Goal: Task Accomplishment & Management: Manage account settings

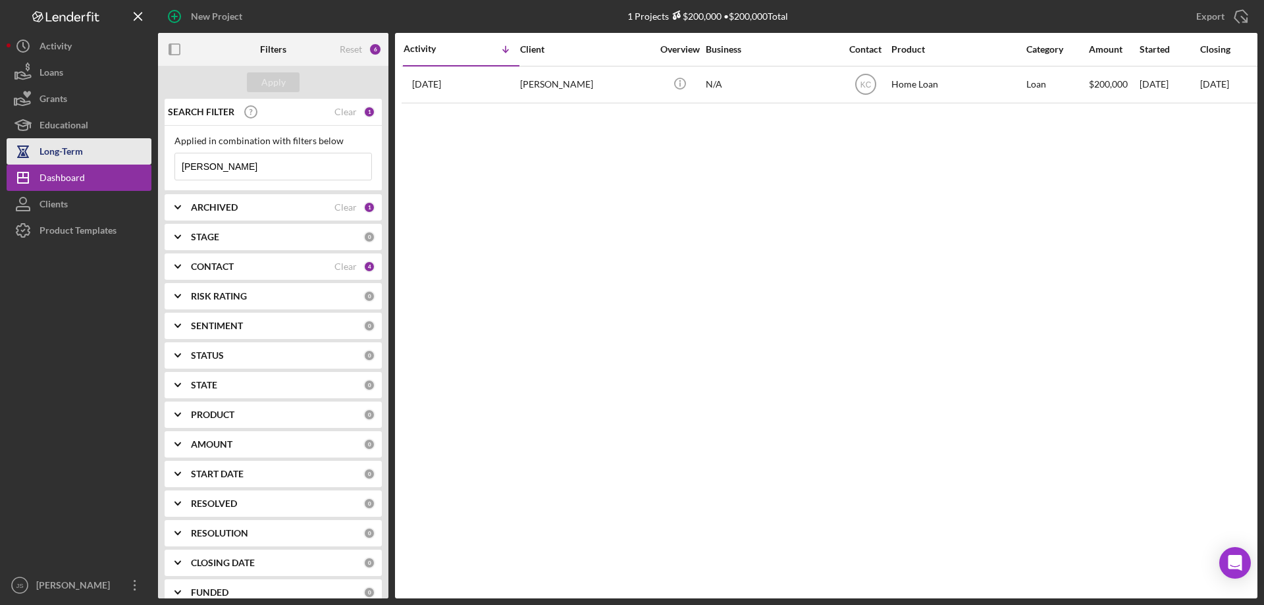
drag, startPoint x: 216, startPoint y: 166, endPoint x: 140, endPoint y: 158, distance: 76.1
click at [142, 160] on div "New Project 1 Projects $200,000 • $200,000 Total dylan Export Icon/Export Filte…" at bounding box center [632, 299] width 1251 height 598
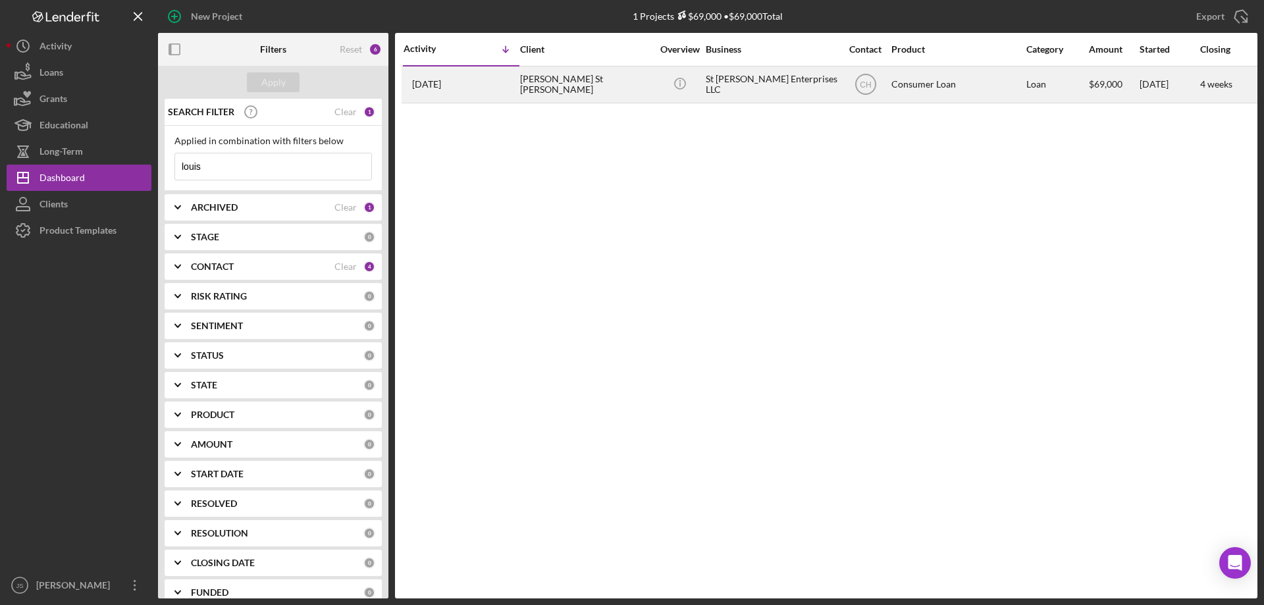
type input "louis"
click at [635, 88] on div "[PERSON_NAME] St [PERSON_NAME]" at bounding box center [586, 84] width 132 height 35
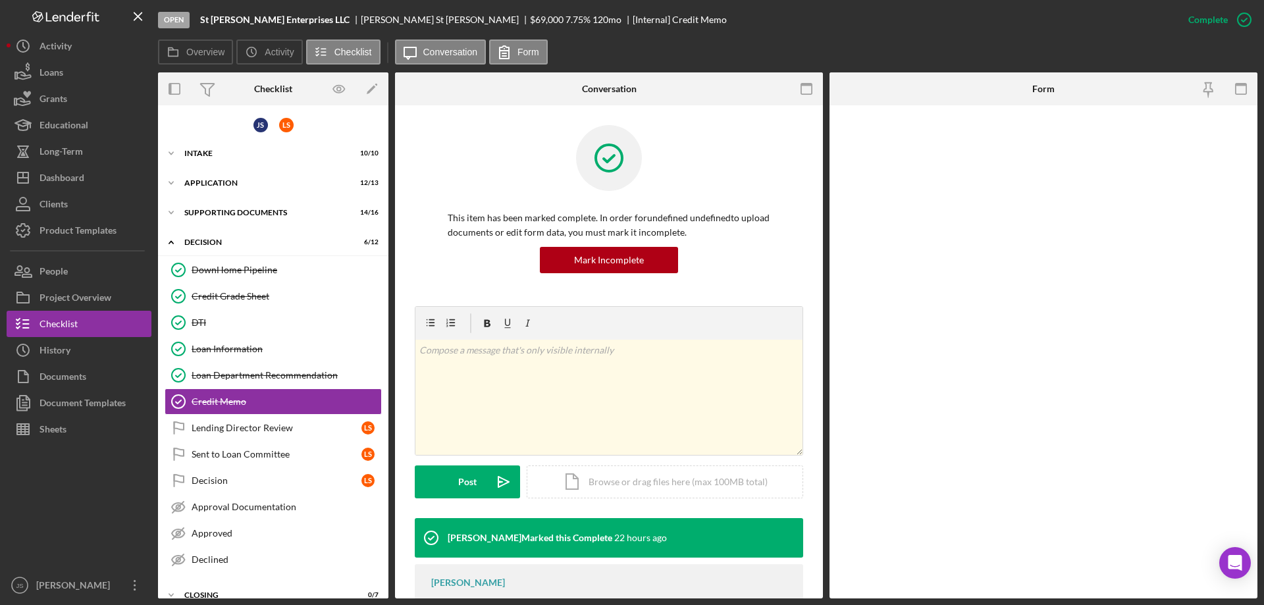
scroll to position [17, 0]
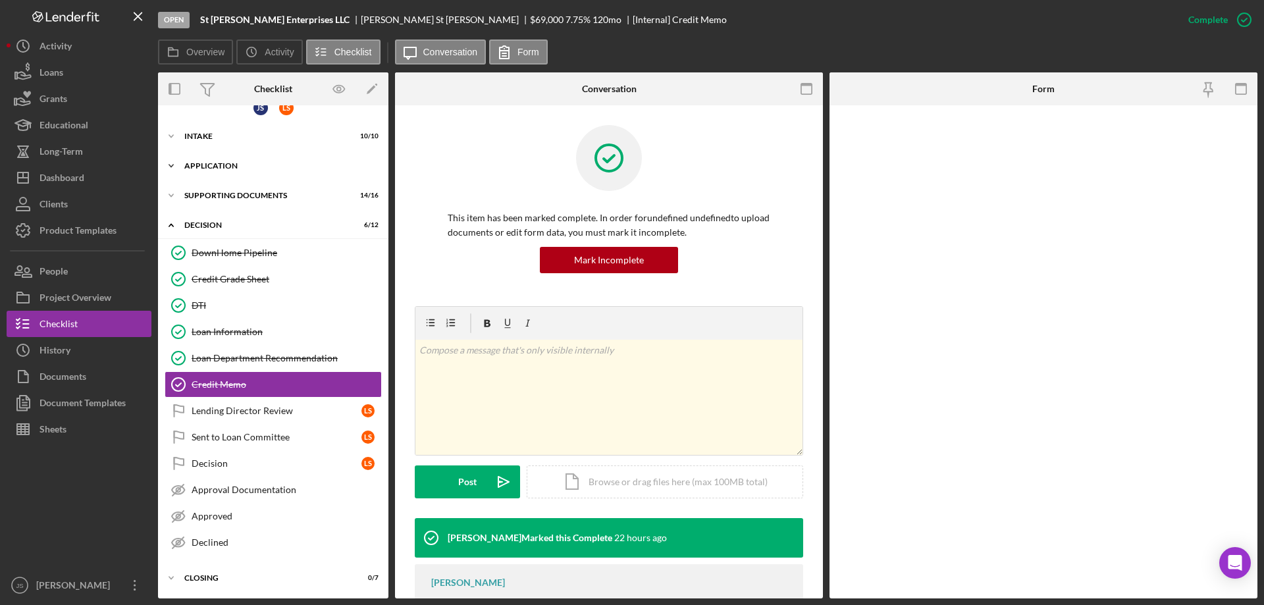
click at [171, 163] on icon "Icon/Expander" at bounding box center [171, 166] width 26 height 26
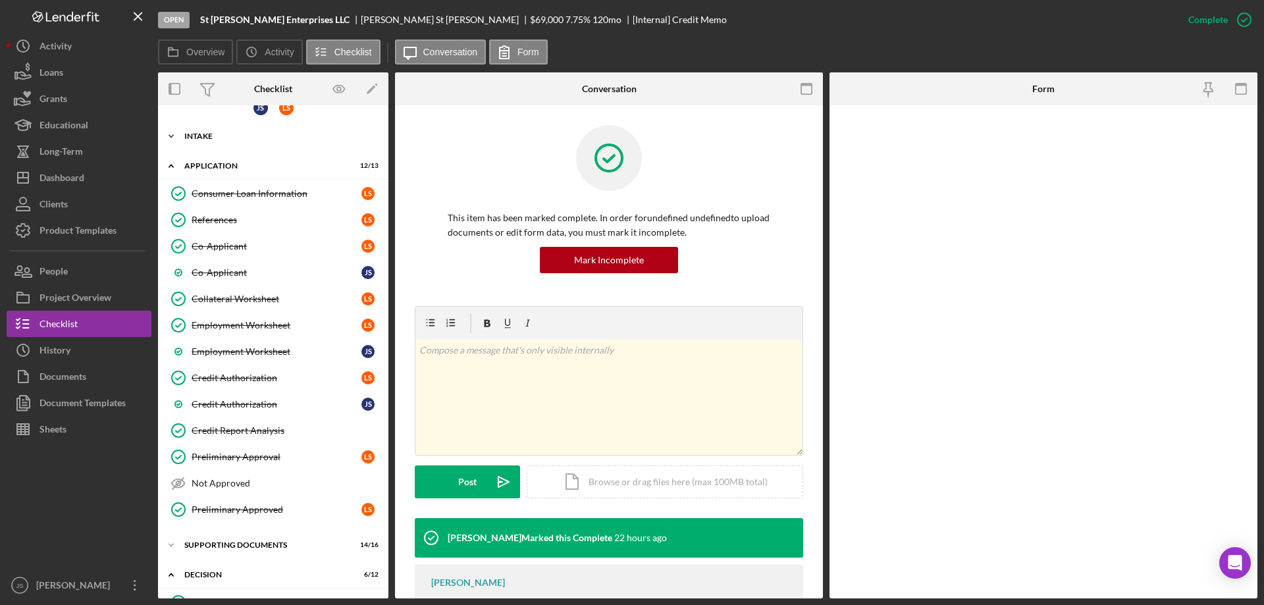
click at [169, 134] on icon "Icon/Expander" at bounding box center [171, 136] width 26 height 26
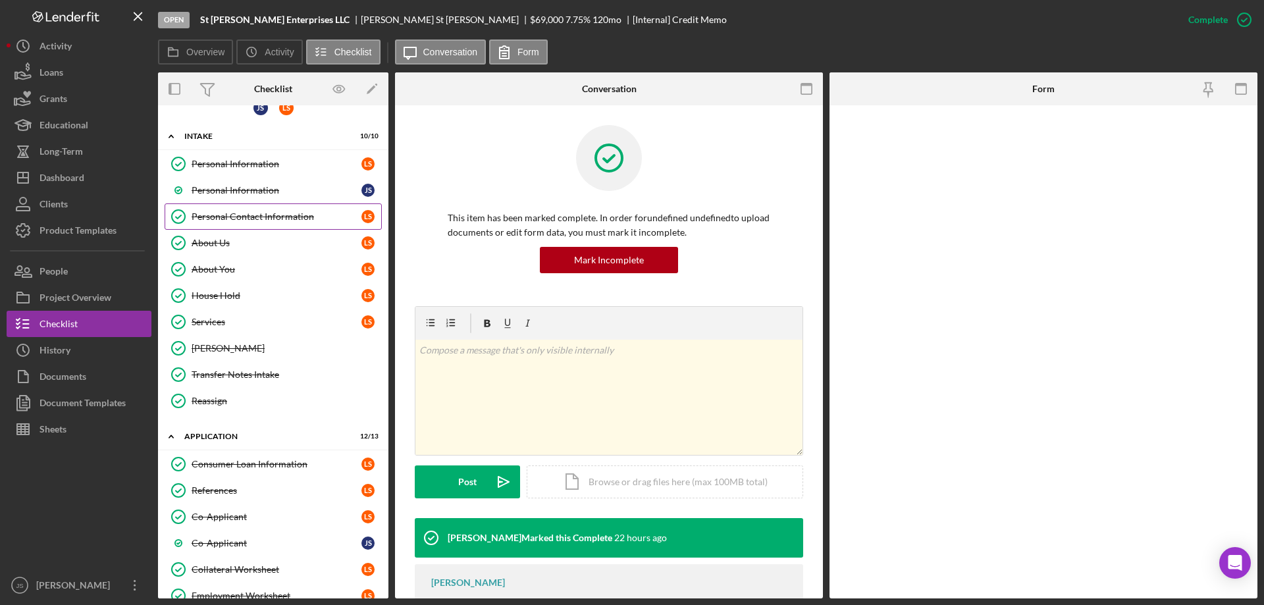
click at [251, 216] on div "Personal Contact Information" at bounding box center [277, 216] width 170 height 11
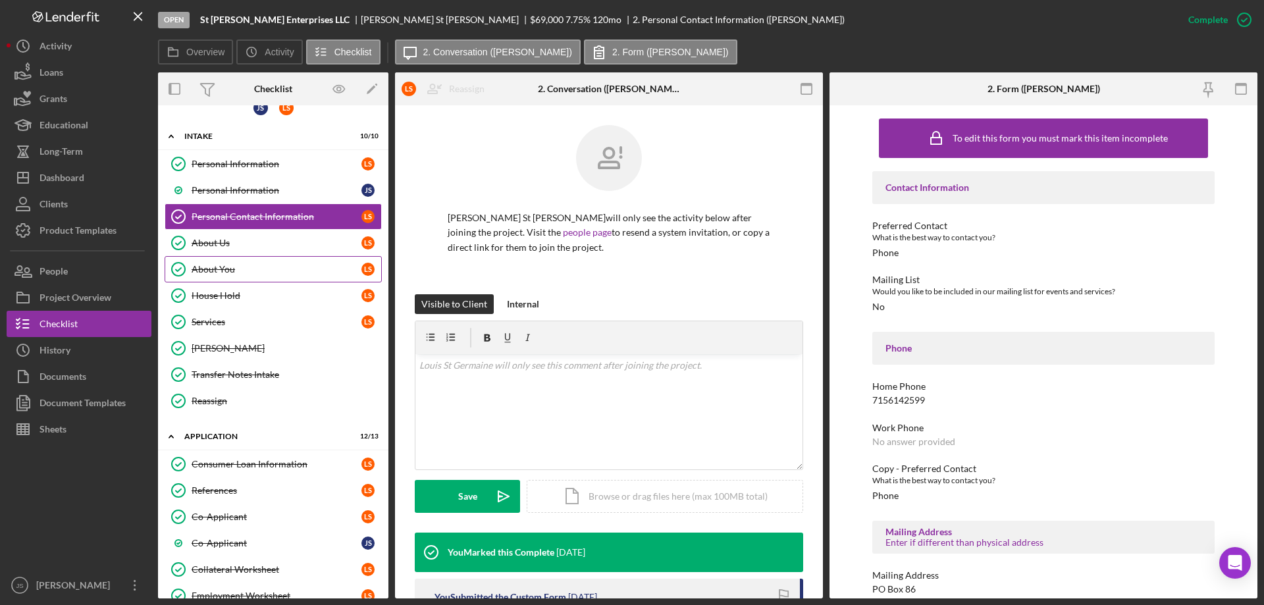
click at [255, 268] on div "About You" at bounding box center [277, 269] width 170 height 11
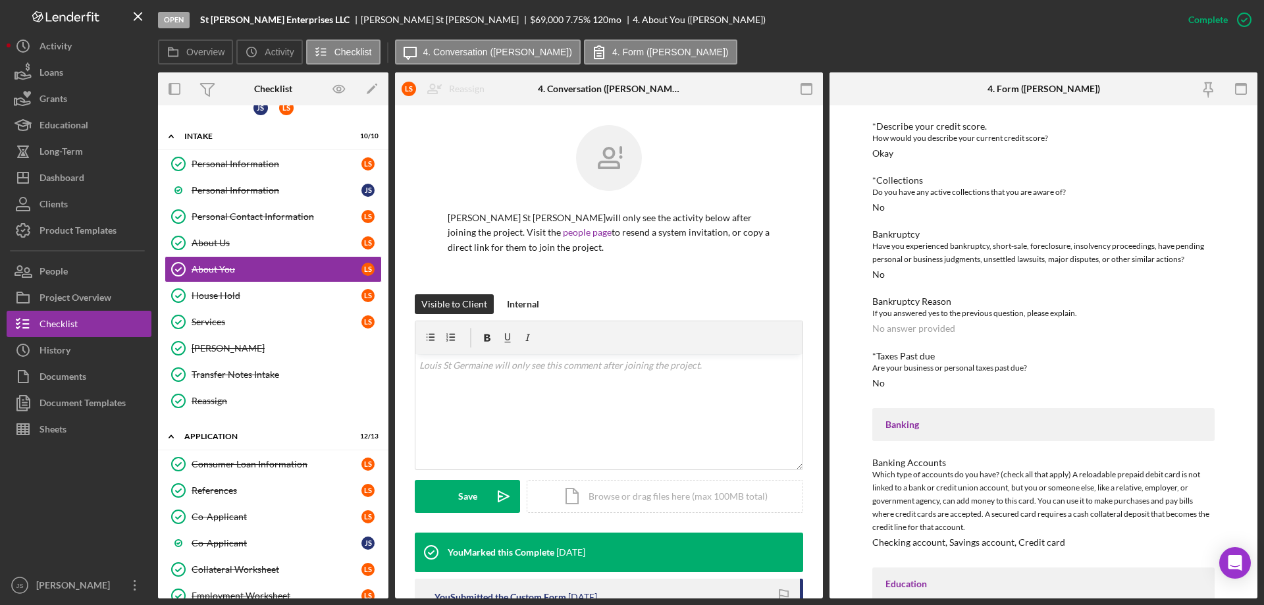
scroll to position [1195, 0]
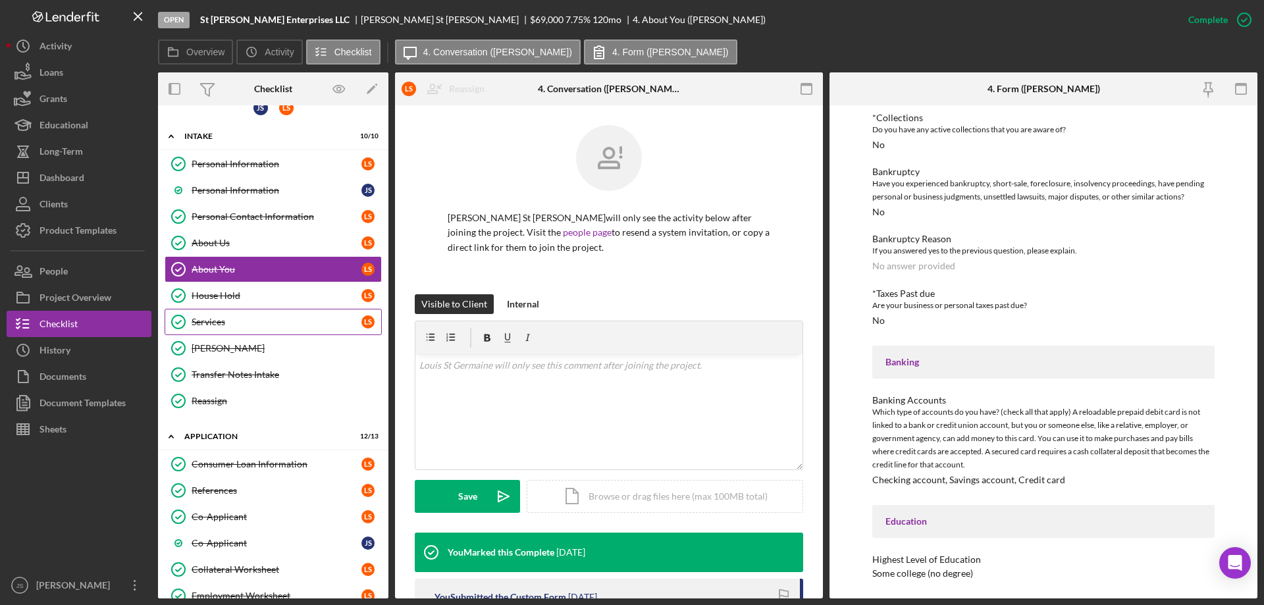
click at [270, 323] on div "Services" at bounding box center [277, 322] width 170 height 11
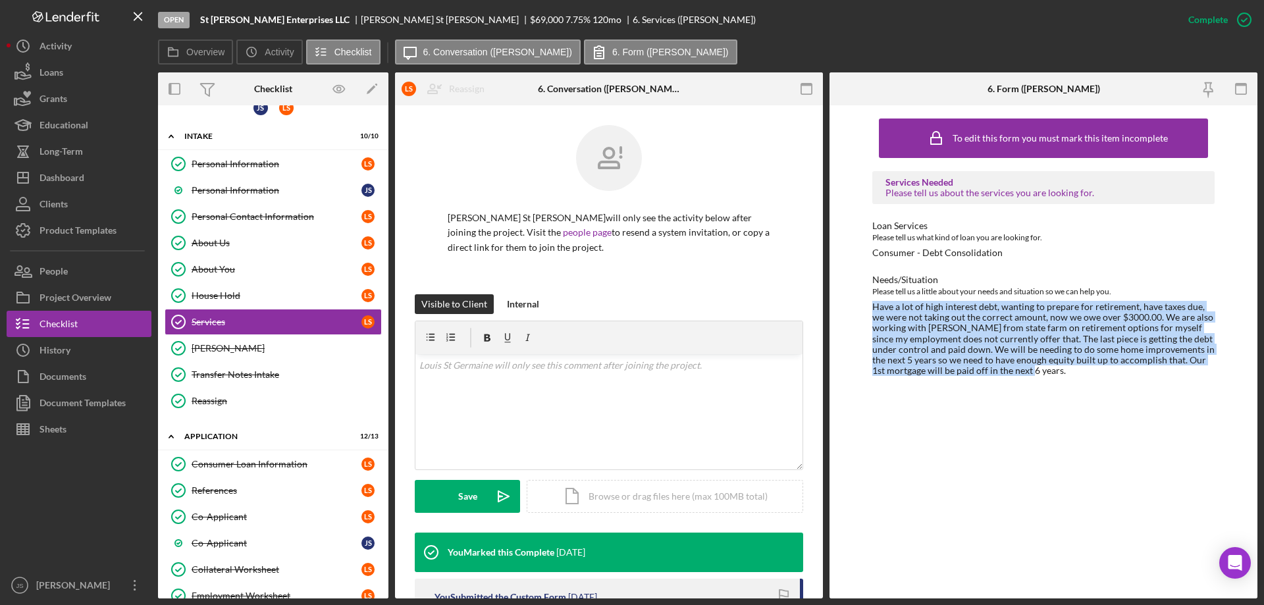
drag, startPoint x: 873, startPoint y: 305, endPoint x: 1209, endPoint y: 369, distance: 342.4
click at [1209, 369] on div "Have a lot of high interest debt, wanting to prepare for retirement, have taxes…" at bounding box center [1043, 339] width 342 height 74
copy div "Have a lot of high interest debt, wanting to prepare for retirement, have taxes…"
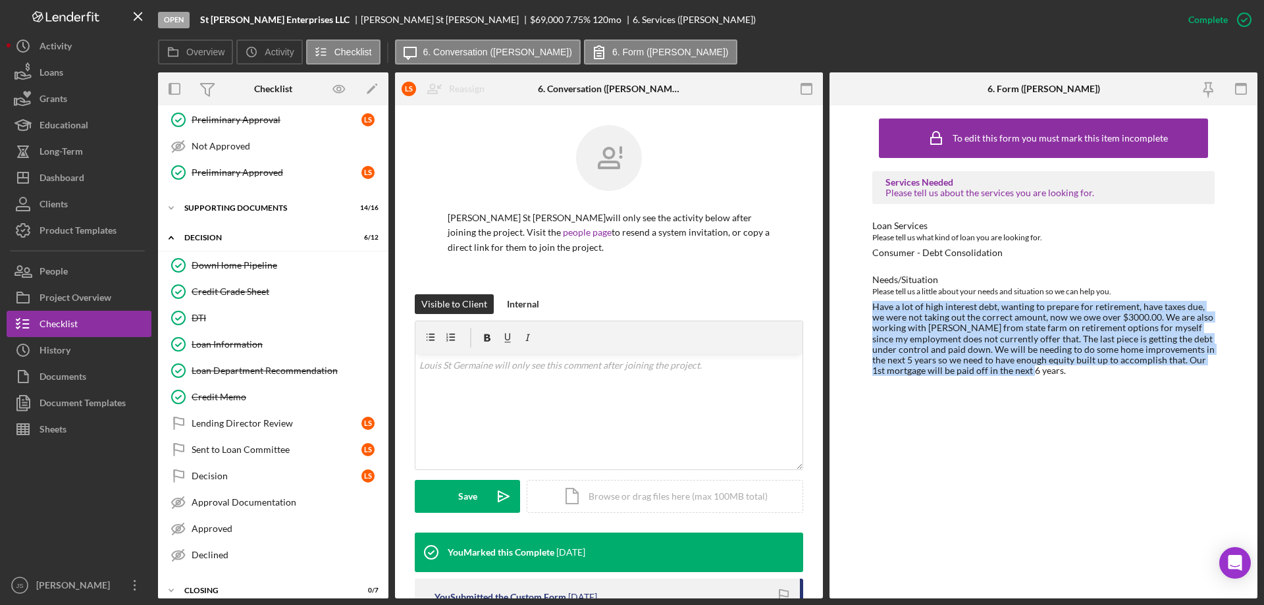
scroll to position [637, 0]
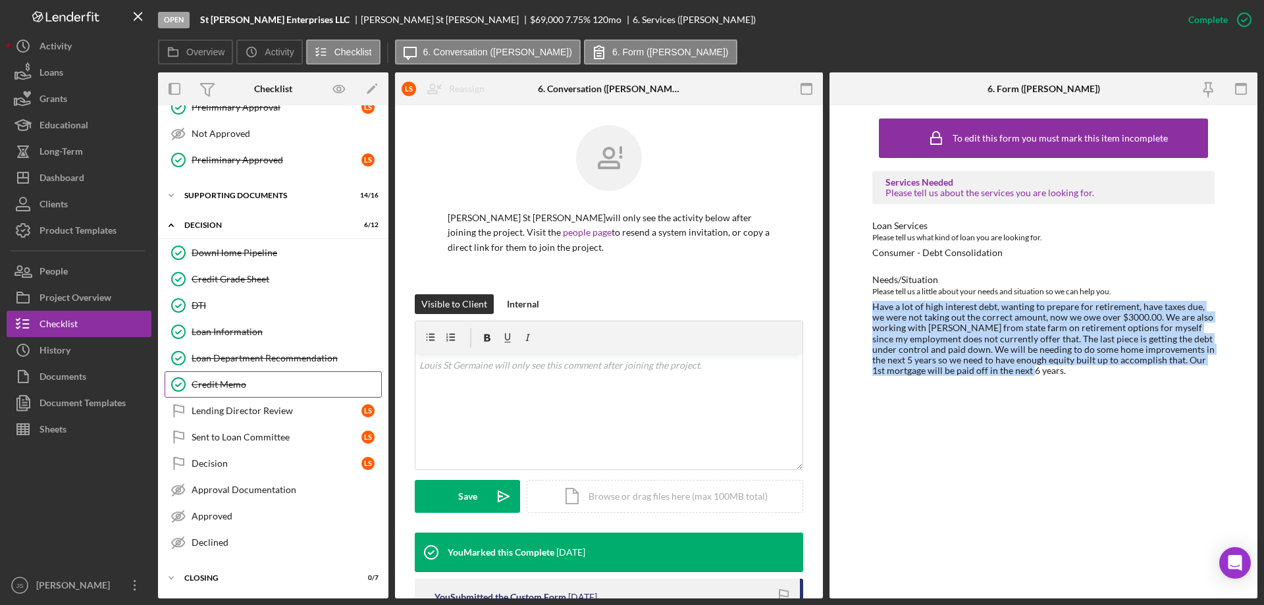
click at [262, 382] on div "Credit Memo" at bounding box center [287, 384] width 190 height 11
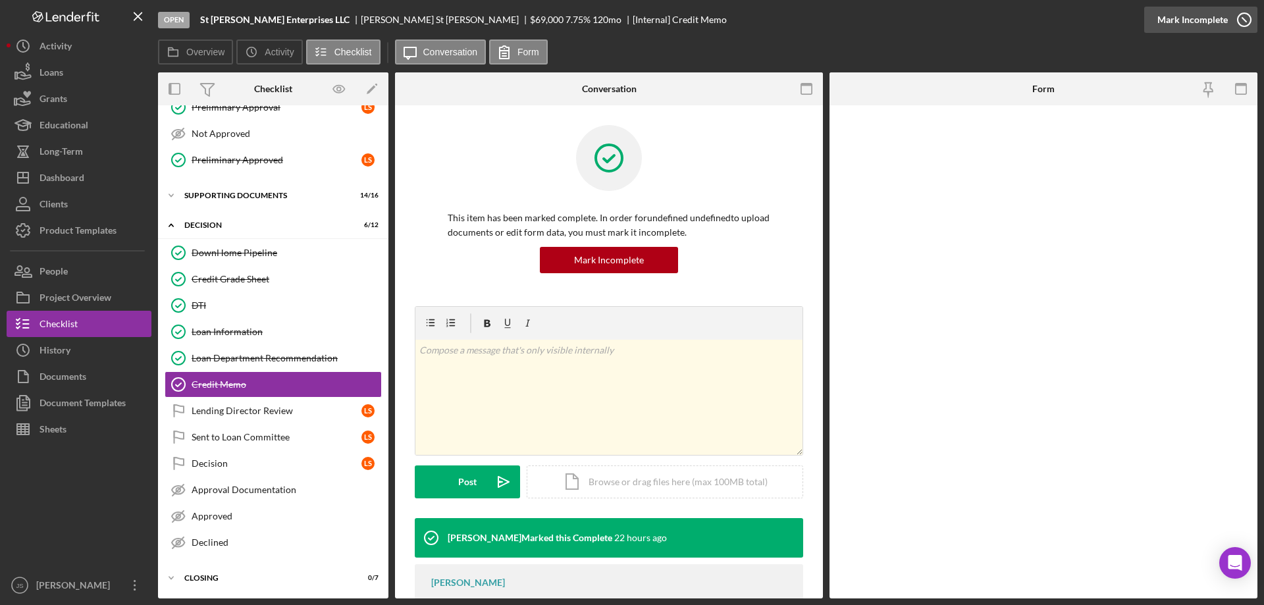
click at [1244, 16] on icon "button" at bounding box center [1244, 19] width 33 height 33
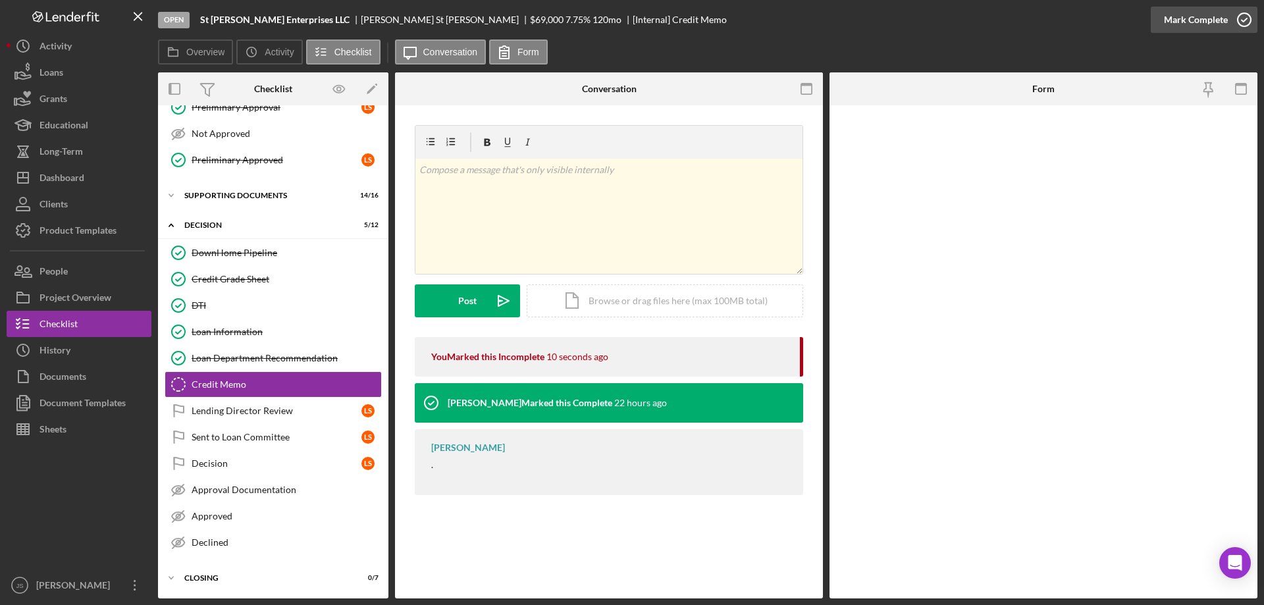
click at [1244, 18] on icon "button" at bounding box center [1244, 19] width 33 height 33
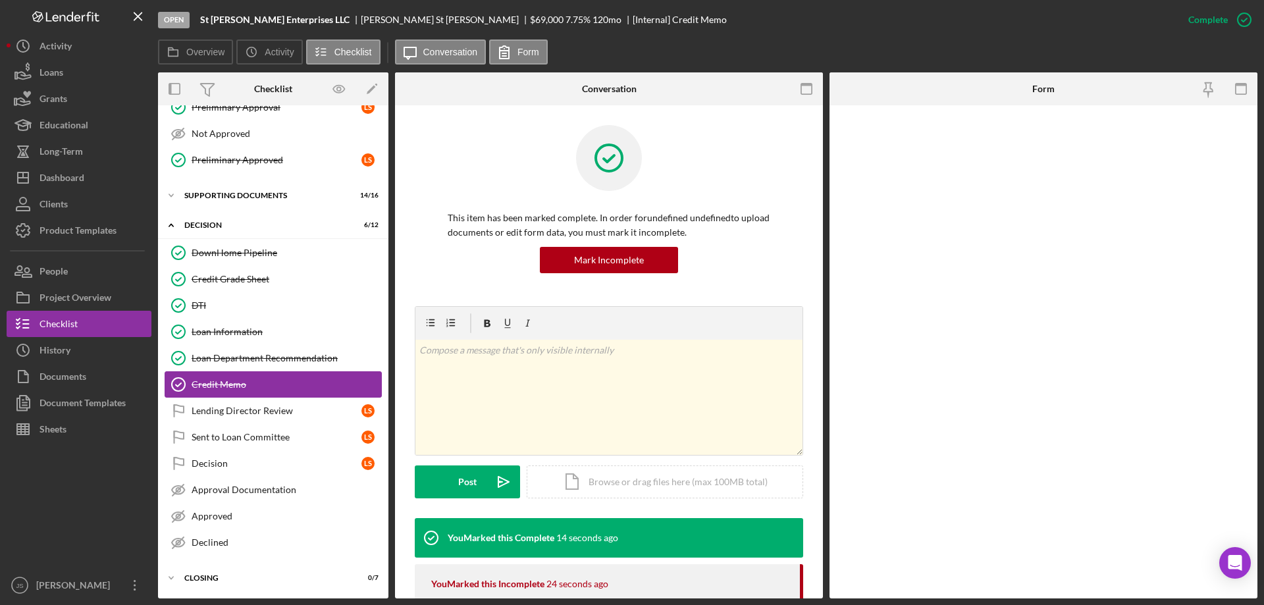
click at [247, 382] on div "Credit Memo" at bounding box center [287, 384] width 190 height 11
click at [232, 329] on div "Loan Information" at bounding box center [287, 332] width 190 height 11
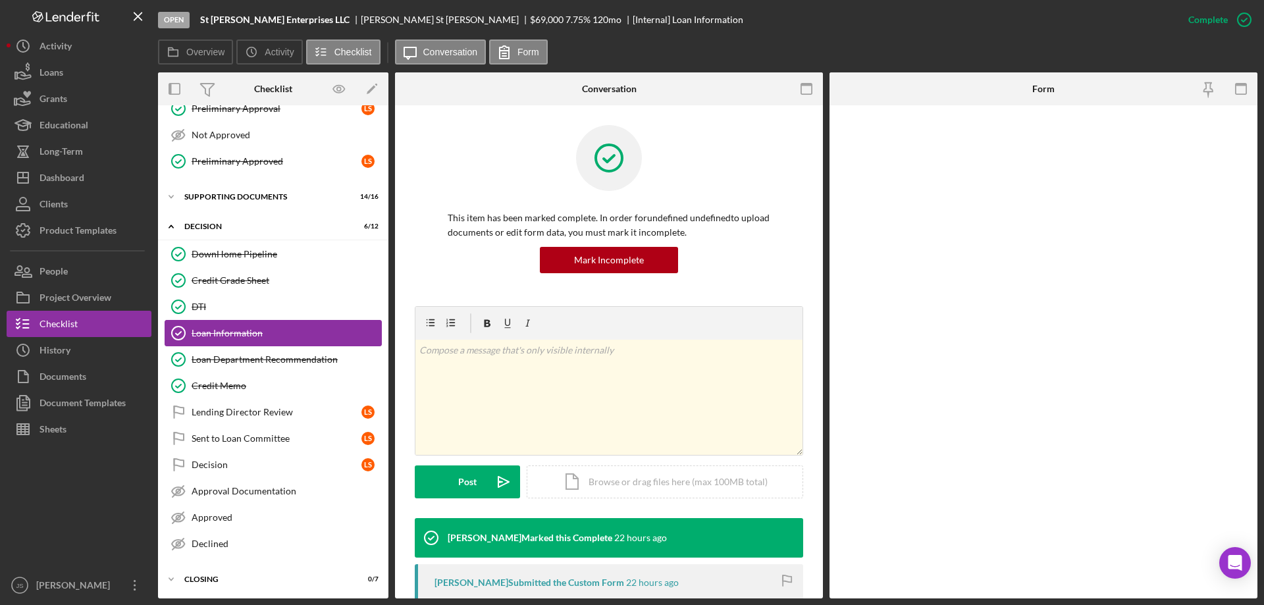
scroll to position [637, 0]
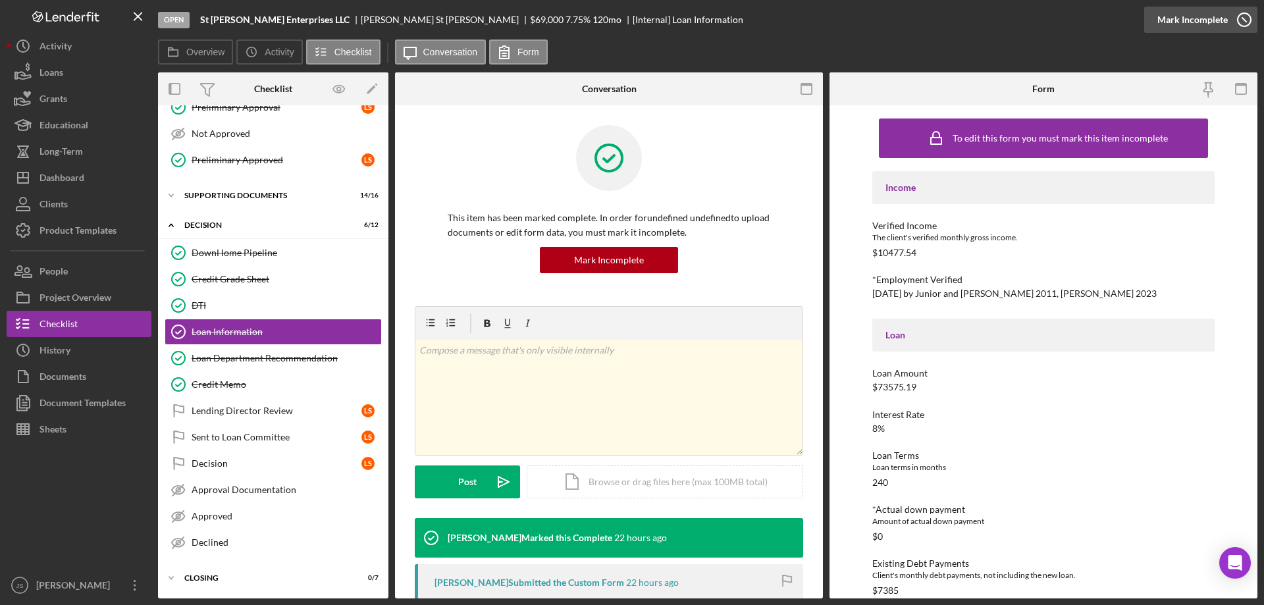
click at [1243, 18] on icon "button" at bounding box center [1244, 19] width 33 height 33
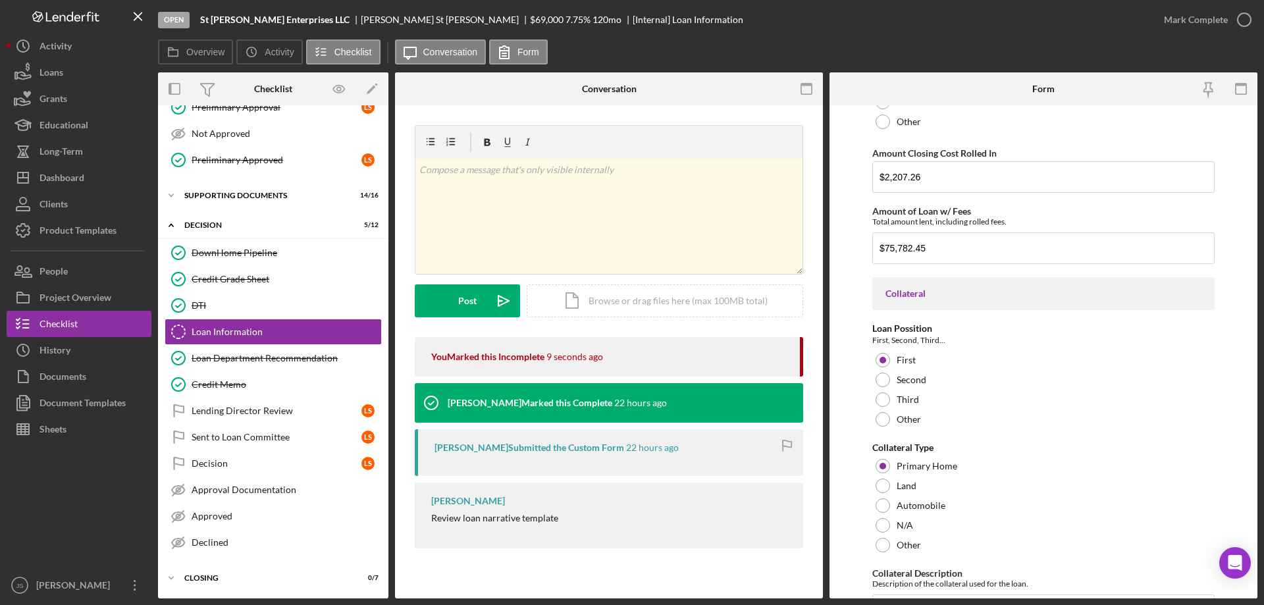
scroll to position [987, 0]
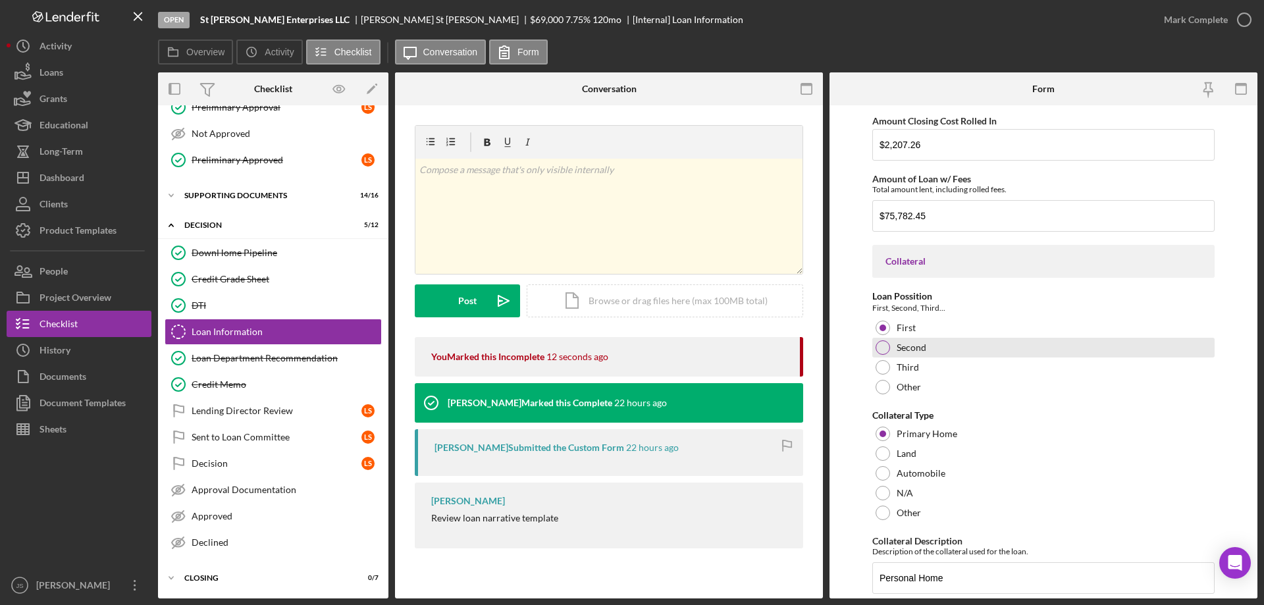
click at [881, 348] on div at bounding box center [883, 347] width 14 height 14
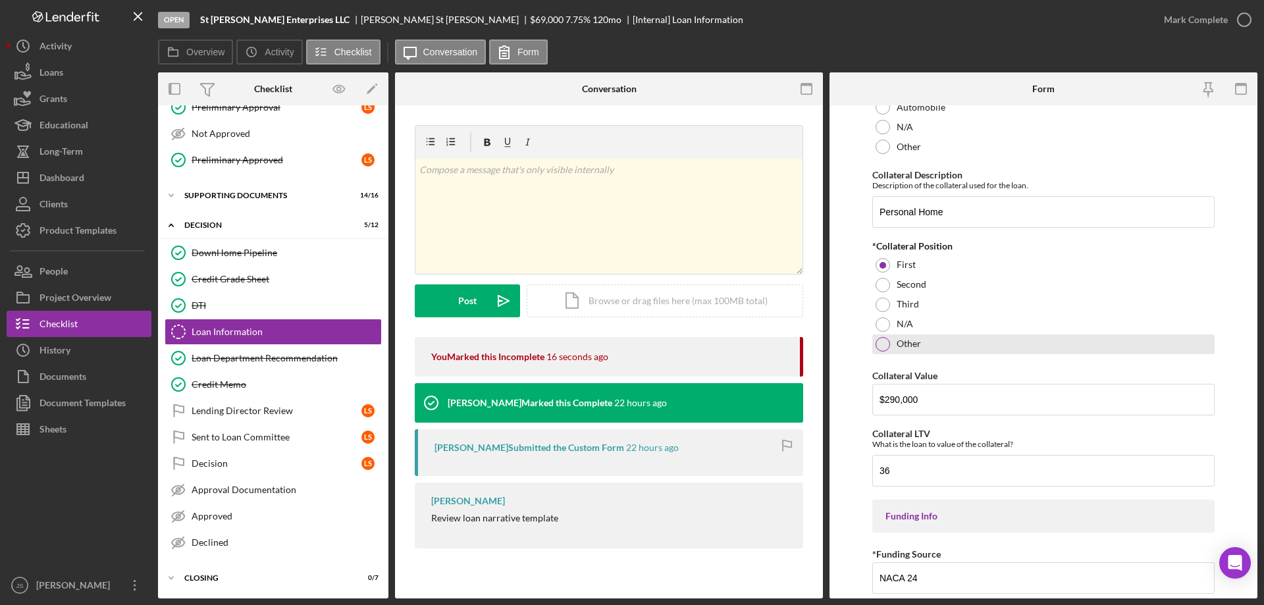
scroll to position [1382, 0]
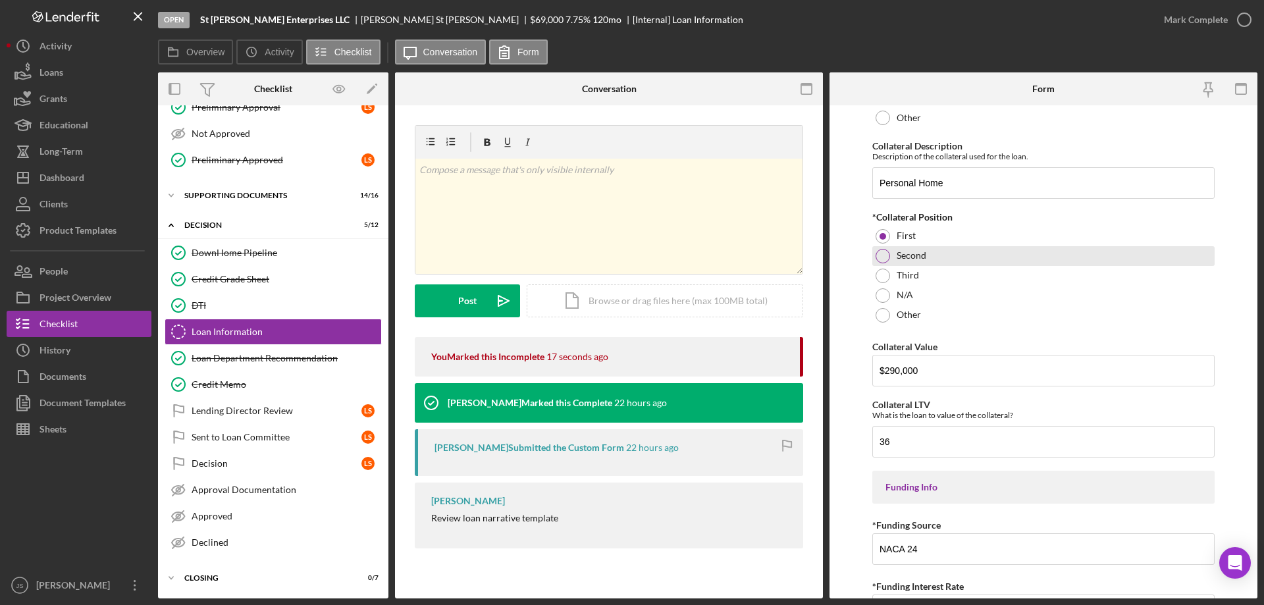
click at [881, 258] on div at bounding box center [883, 256] width 14 height 14
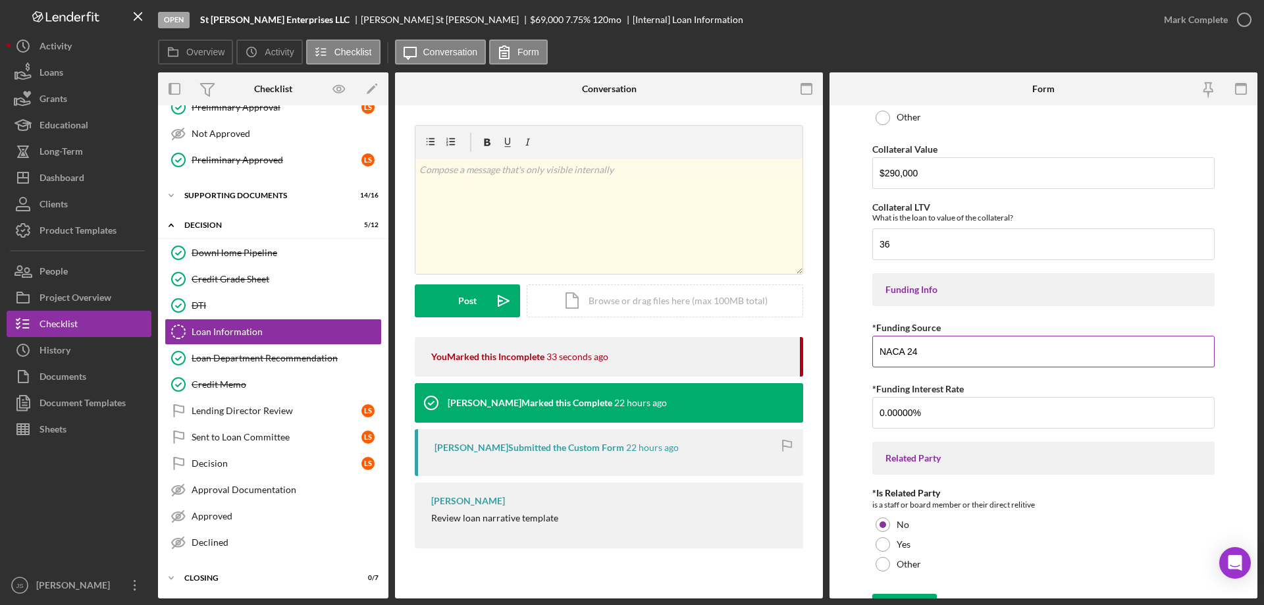
scroll to position [1604, 0]
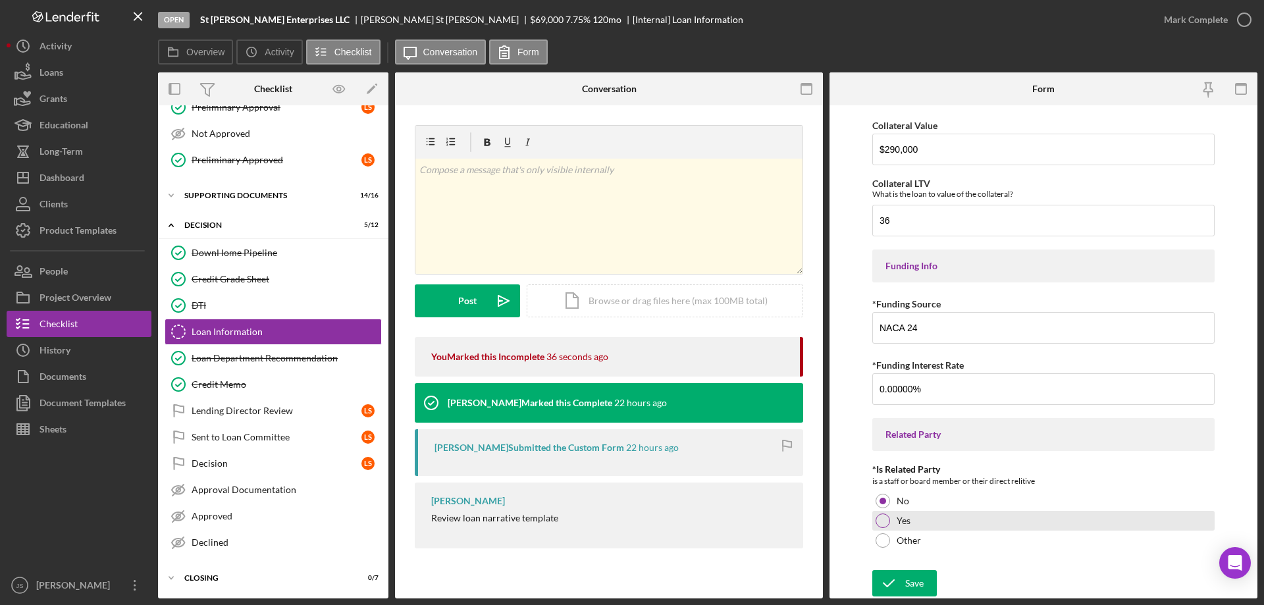
click at [881, 524] on div at bounding box center [883, 520] width 14 height 14
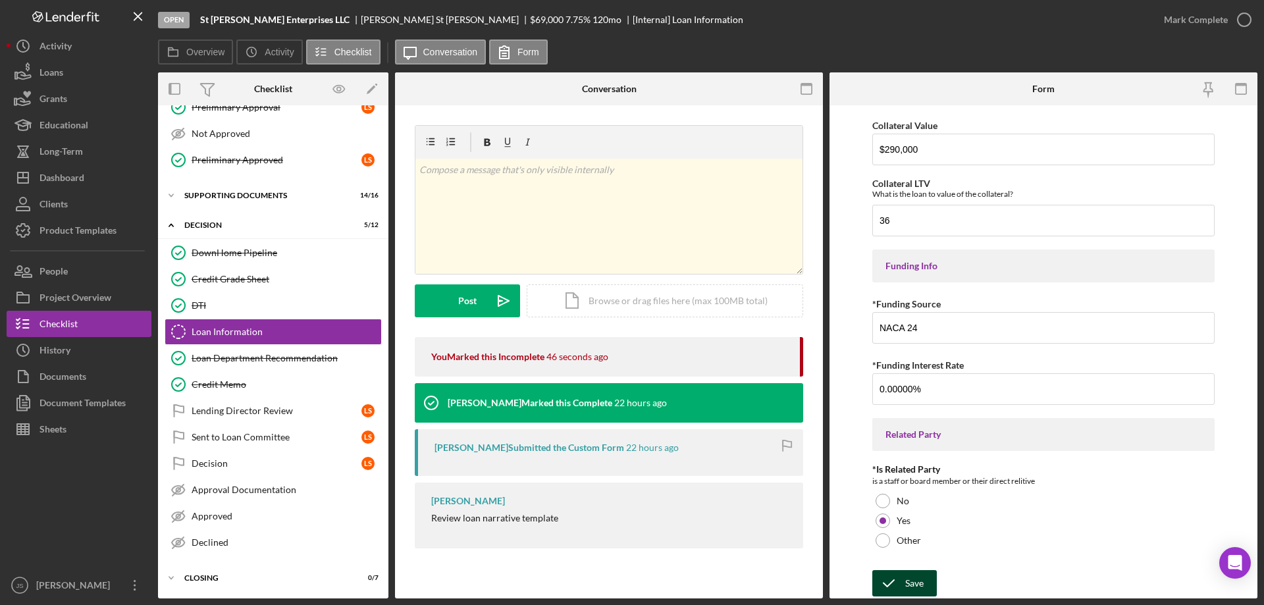
click at [912, 583] on div "Save" at bounding box center [914, 583] width 18 height 26
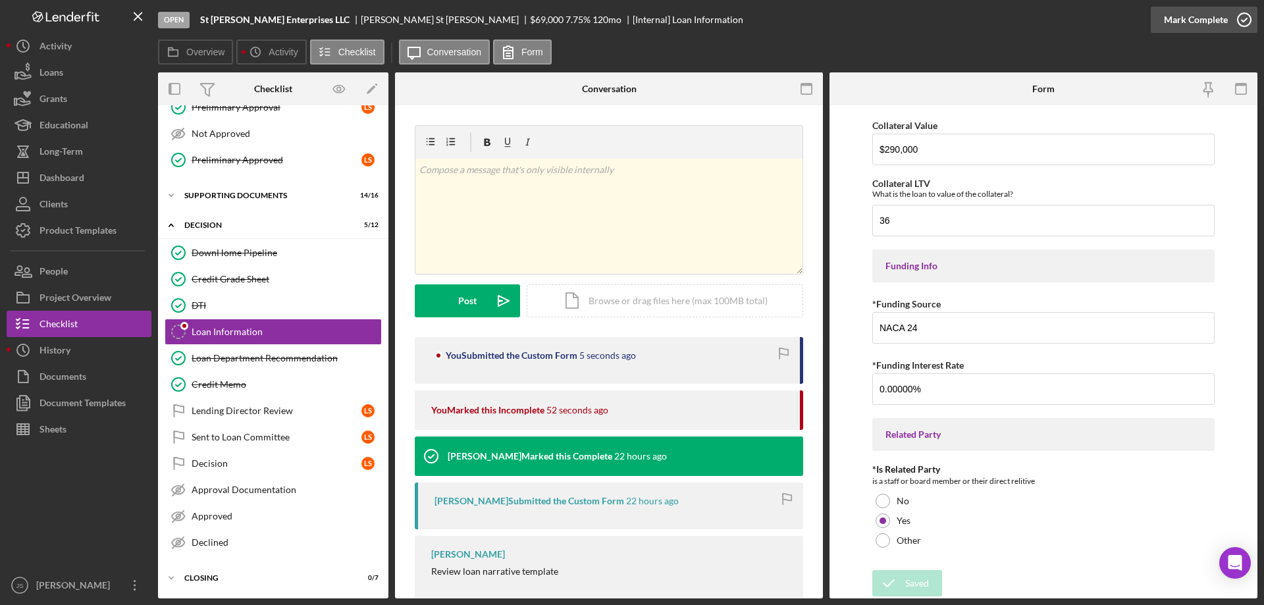
click at [1242, 18] on icon "button" at bounding box center [1244, 19] width 33 height 33
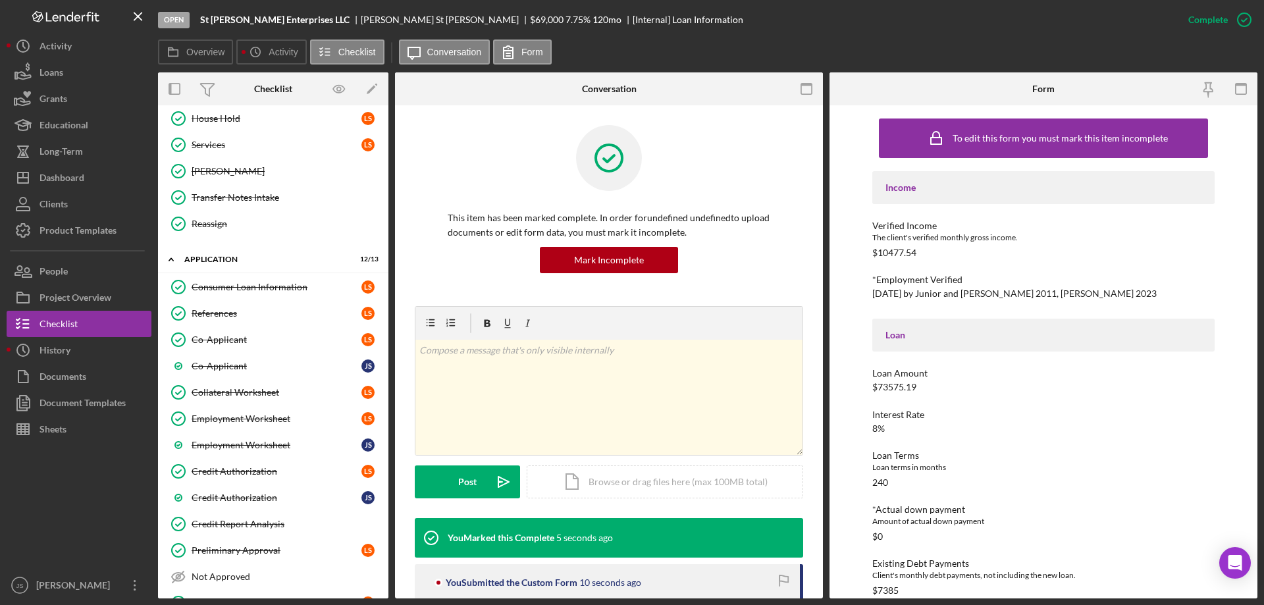
scroll to position [0, 0]
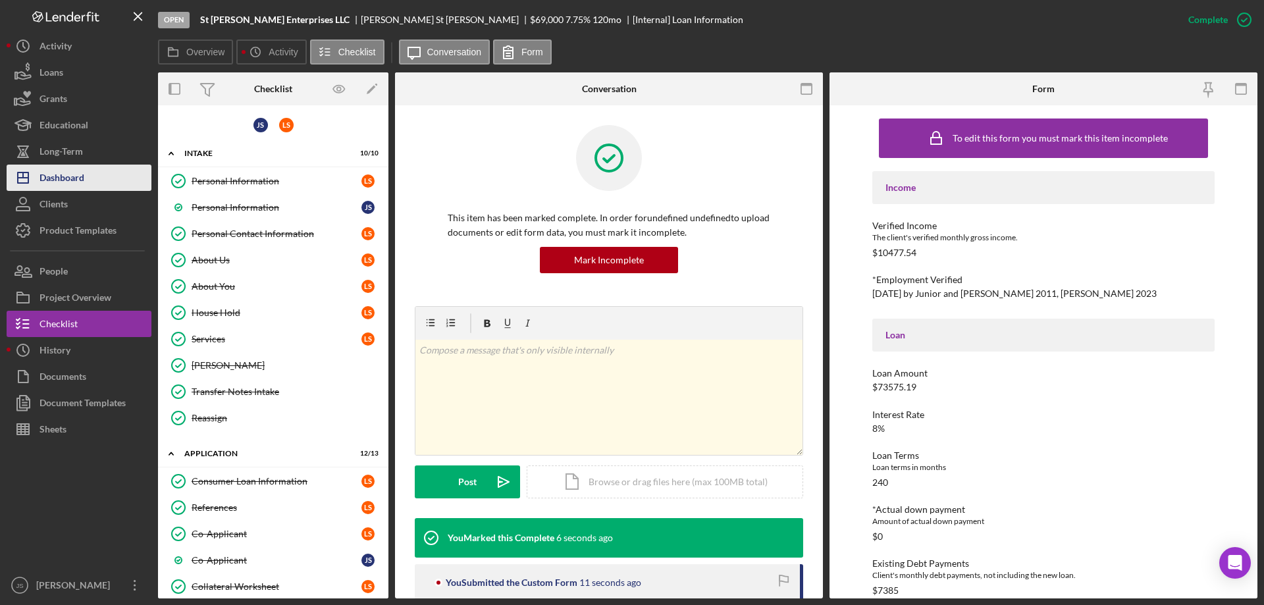
click at [72, 183] on div "Dashboard" at bounding box center [61, 180] width 45 height 30
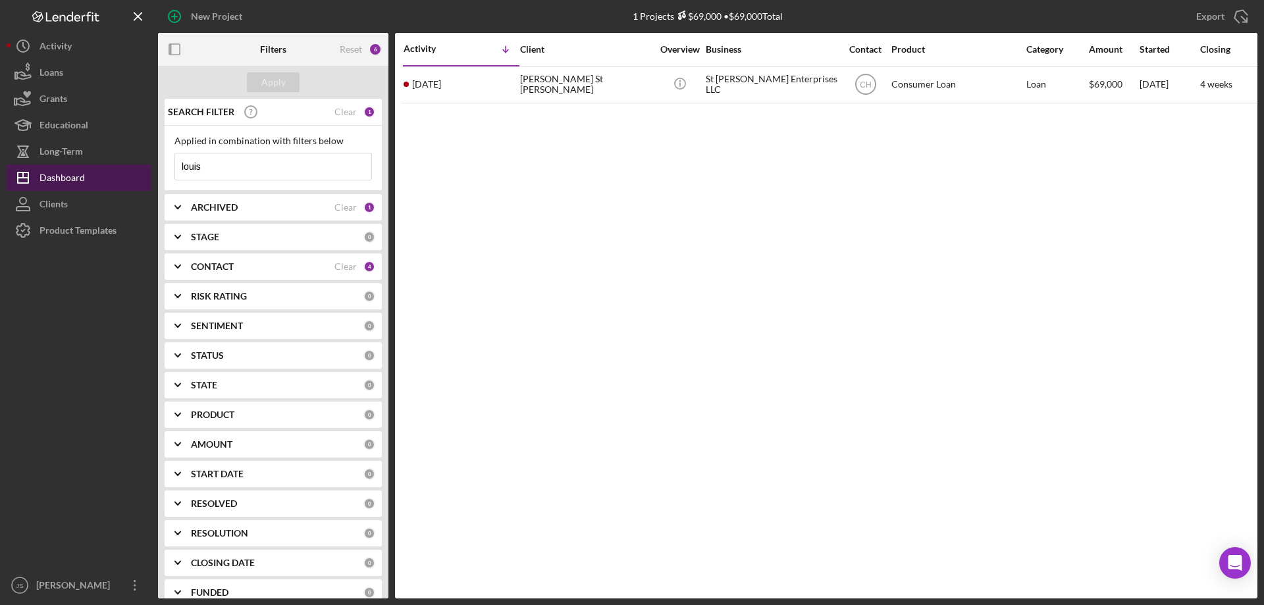
drag, startPoint x: 211, startPoint y: 160, endPoint x: 129, endPoint y: 189, distance: 86.6
click at [129, 189] on div "New Project 1 Projects $69,000 • $69,000 Total louis Export Icon/Export Filters…" at bounding box center [632, 299] width 1251 height 598
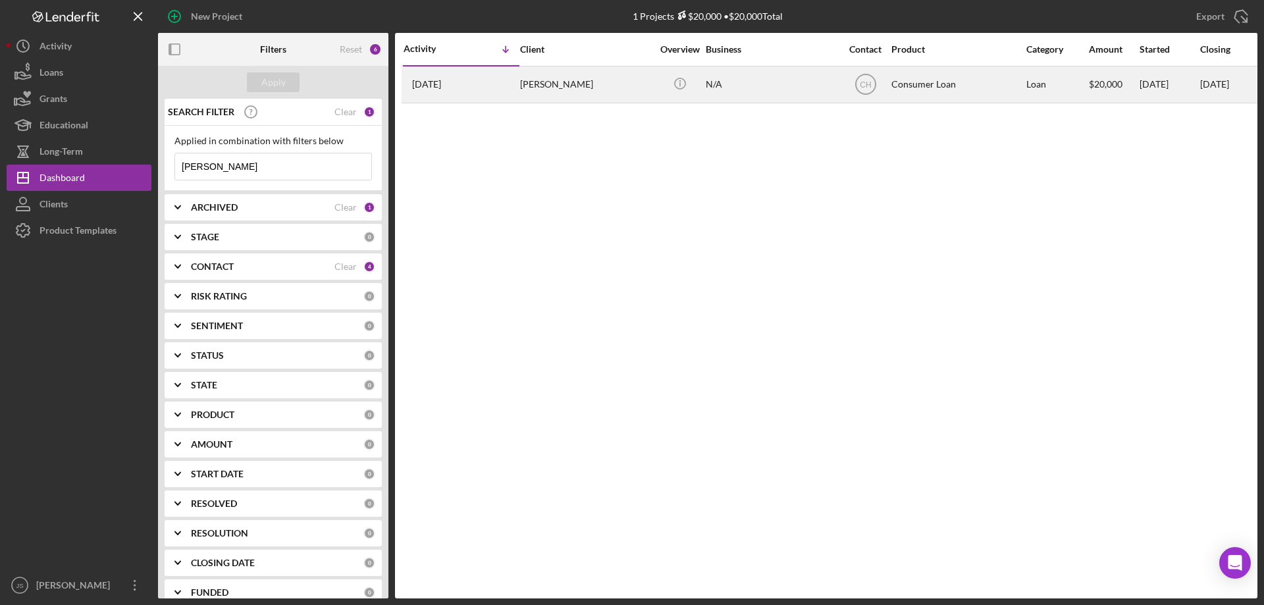
type input "[PERSON_NAME]"
click at [621, 94] on div "[PERSON_NAME]" at bounding box center [586, 84] width 132 height 35
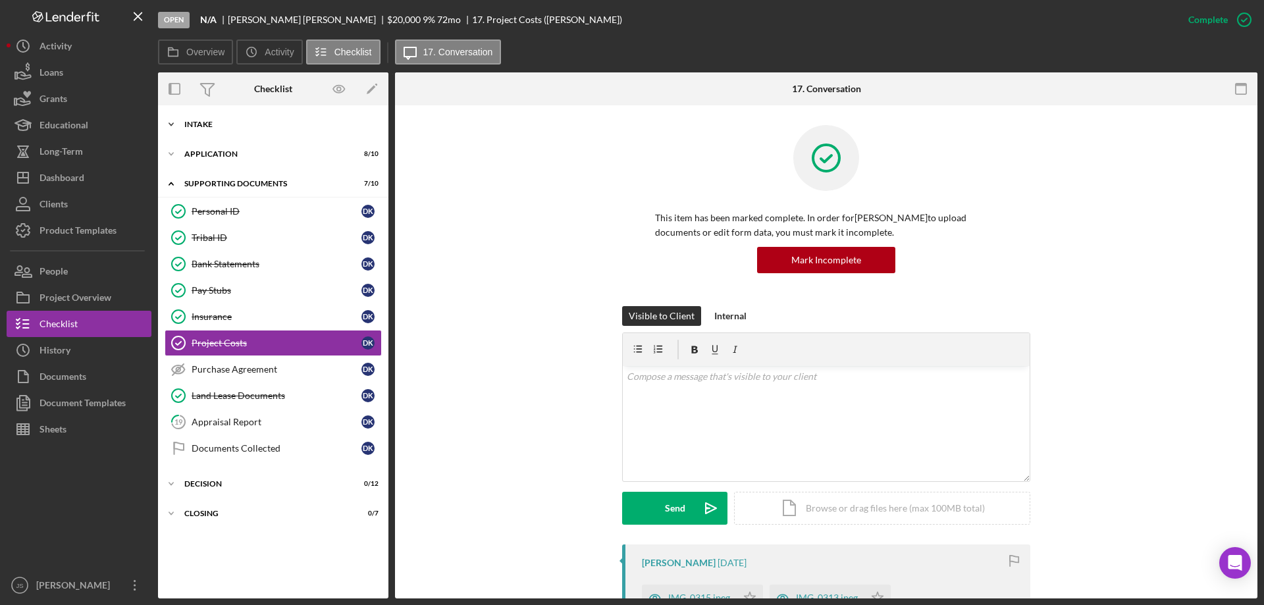
click at [176, 124] on icon "Icon/Expander" at bounding box center [171, 124] width 26 height 26
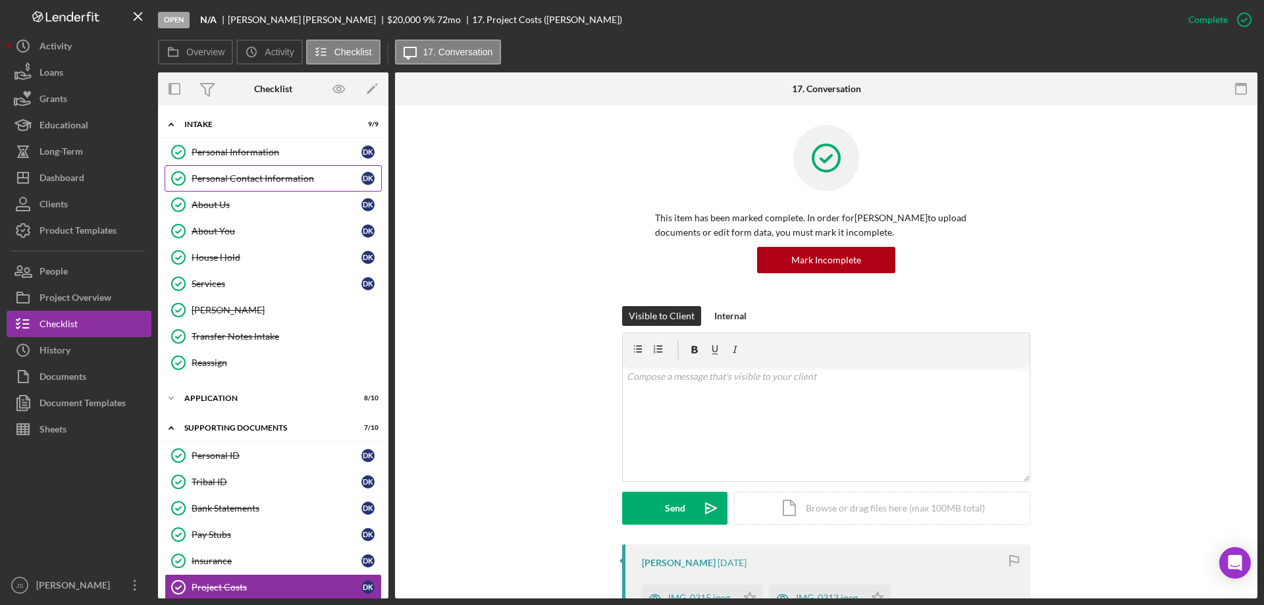
click at [263, 174] on div "Personal Contact Information" at bounding box center [277, 178] width 170 height 11
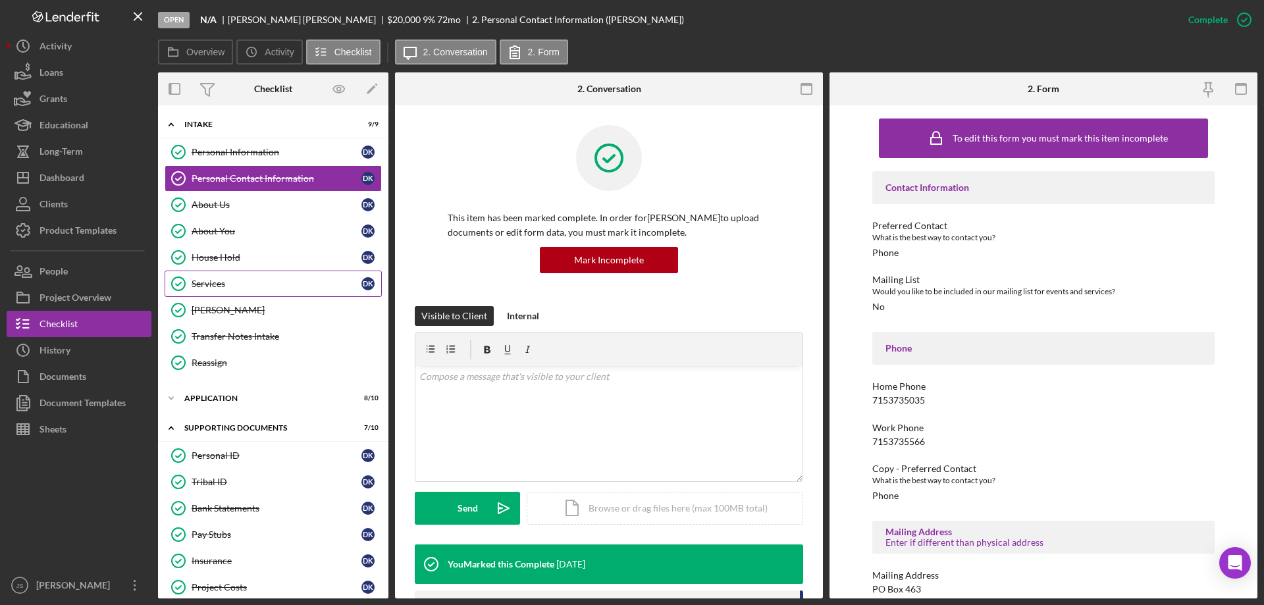
click at [246, 284] on div "Services" at bounding box center [277, 283] width 170 height 11
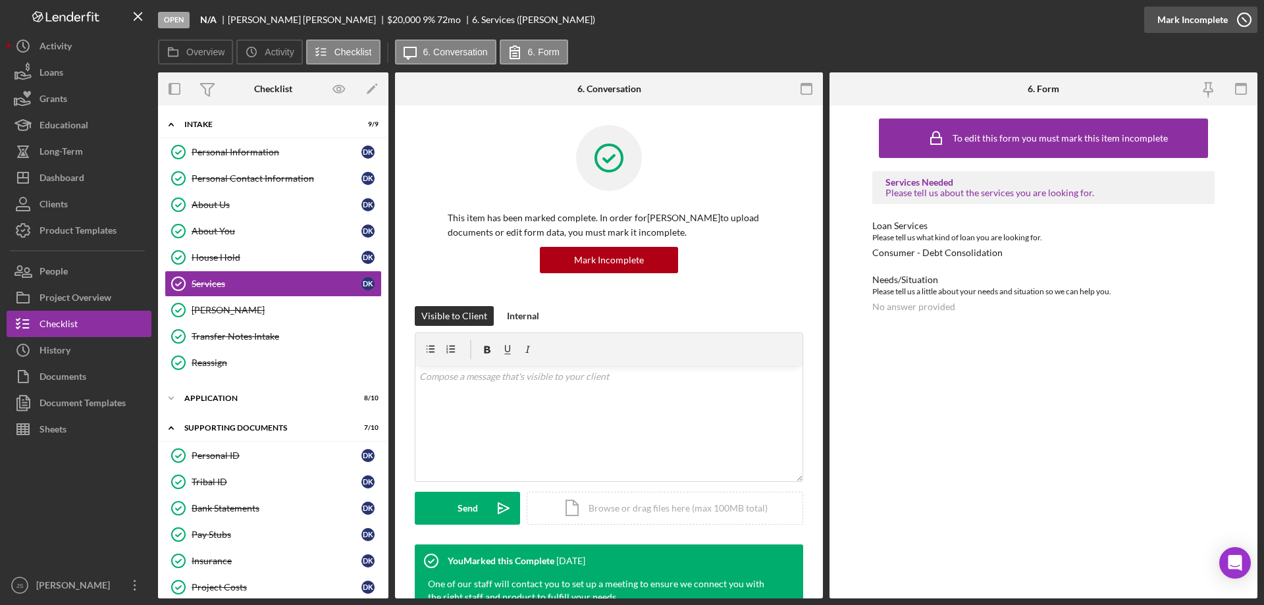
click at [1243, 18] on icon "button" at bounding box center [1244, 19] width 33 height 33
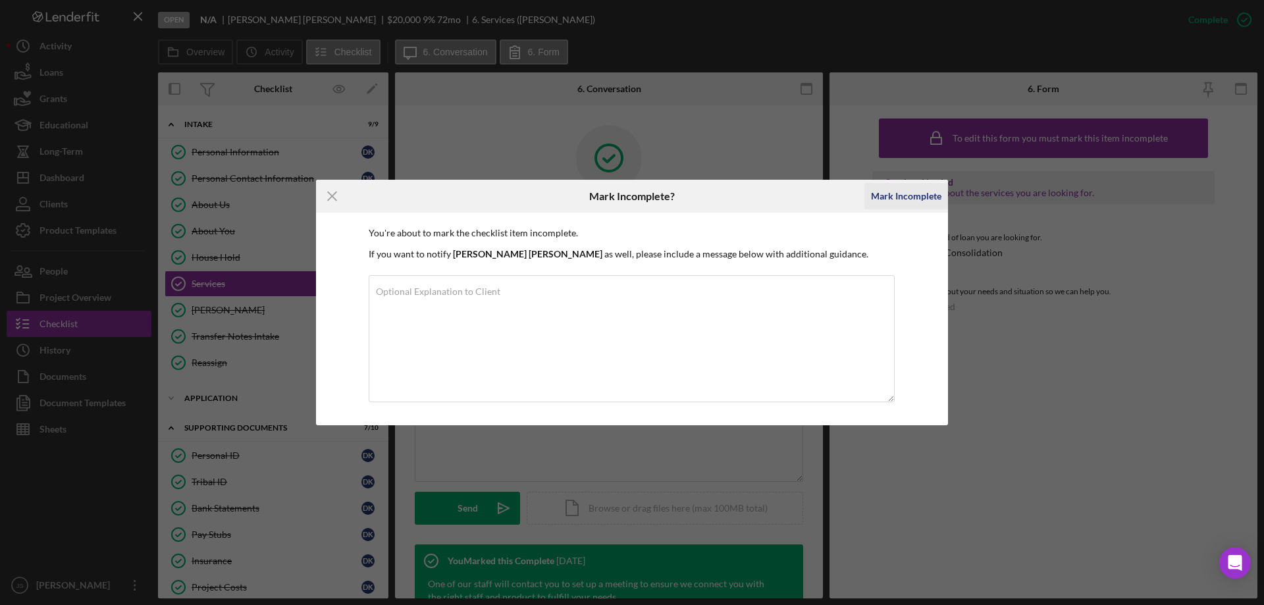
click at [907, 197] on div "Mark Incomplete" at bounding box center [906, 196] width 70 height 26
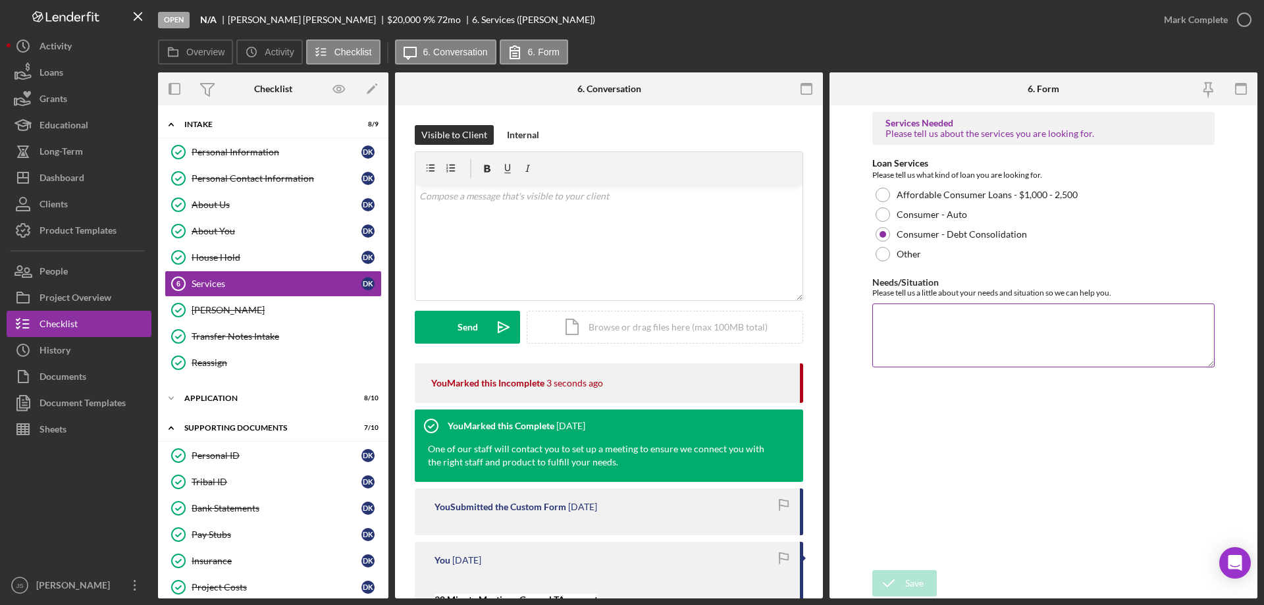
click at [887, 330] on textarea "Needs/Situation" at bounding box center [1043, 334] width 342 height 63
paste textarea "Have a lot of high interest debt, wanting to prepare for retirement, have taxes…"
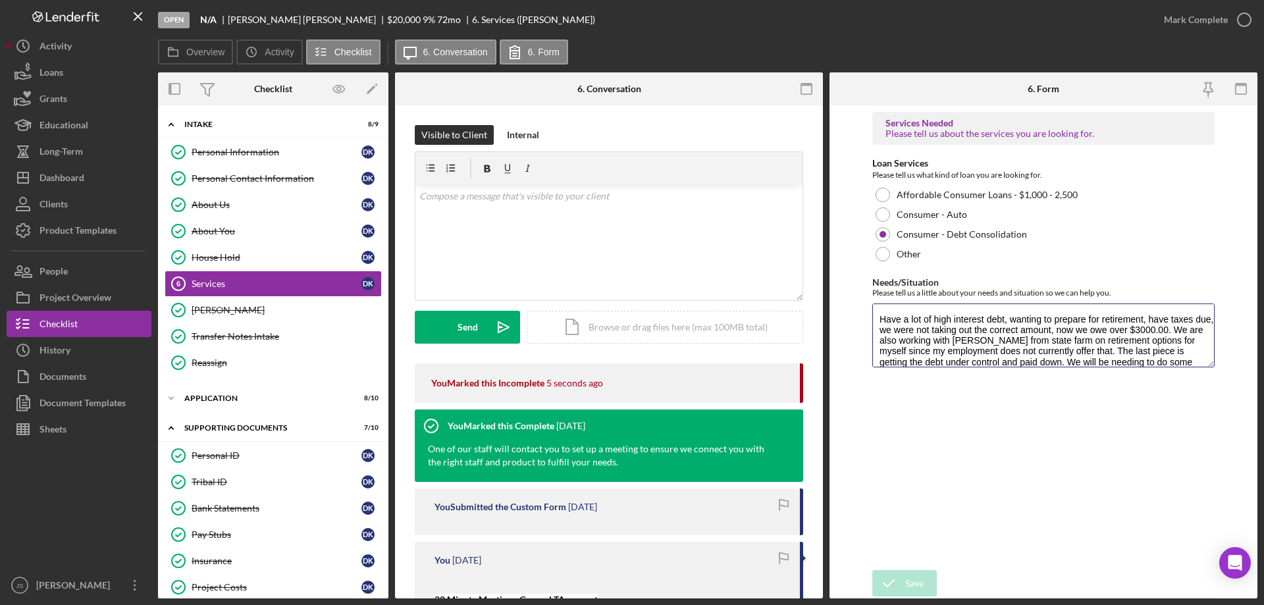
scroll to position [22, 0]
type textarea "Have a lot of high interest debt, wanting to prepare for retirement, have taxes…"
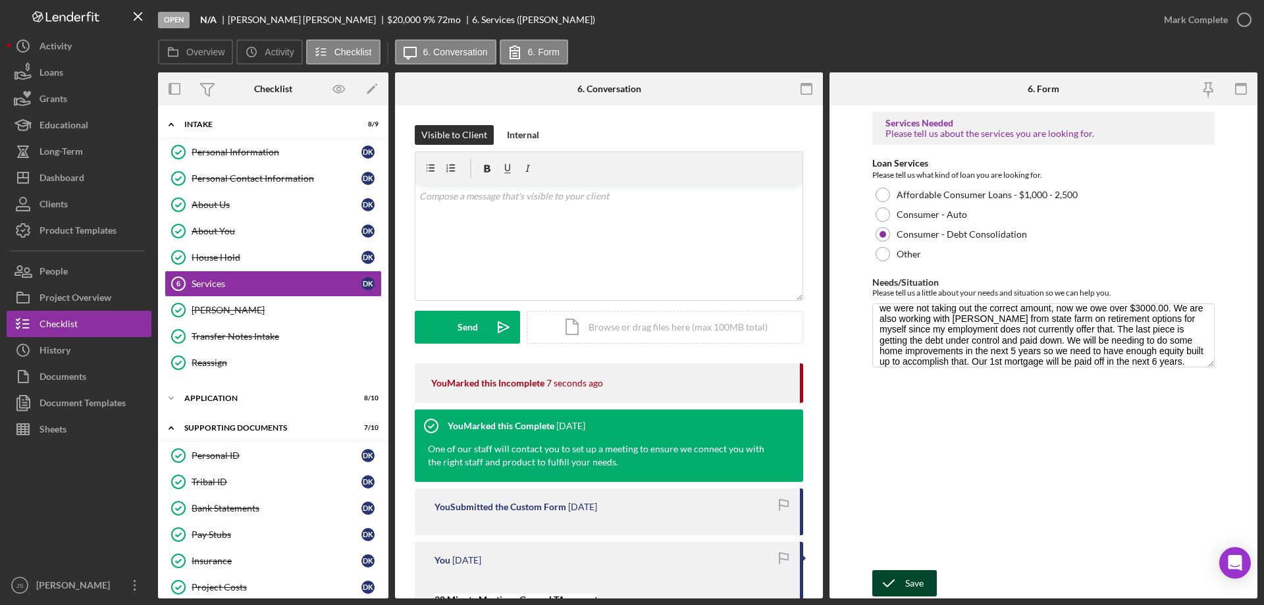
click at [919, 585] on div "Save" at bounding box center [914, 583] width 18 height 26
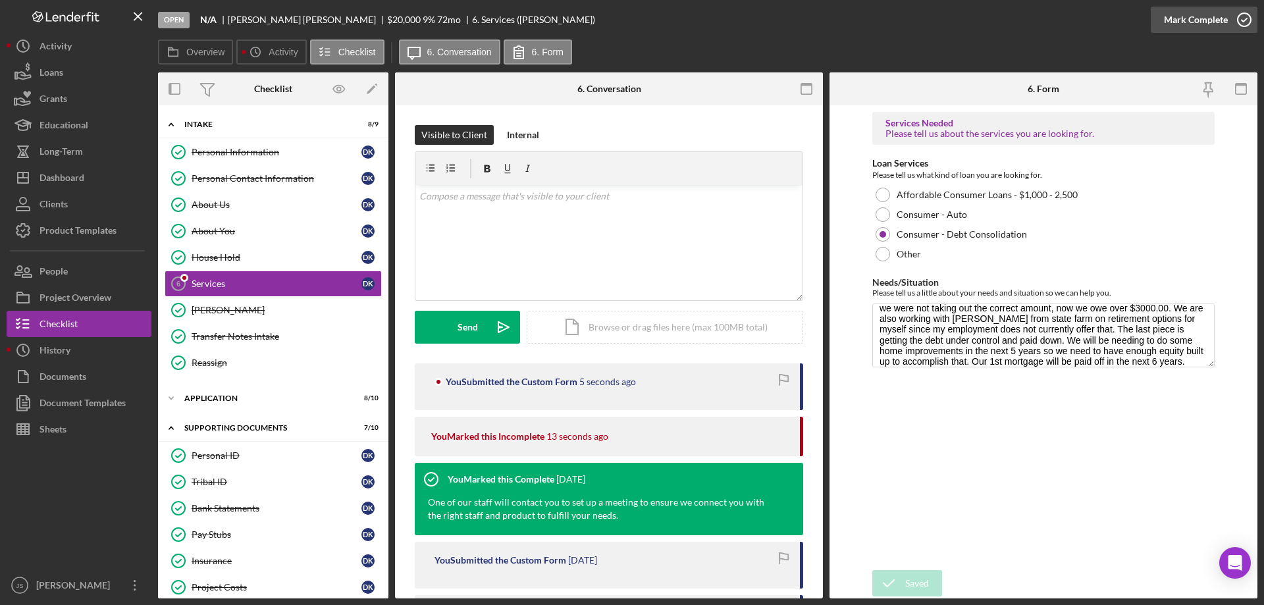
click at [1244, 19] on icon "button" at bounding box center [1244, 19] width 33 height 33
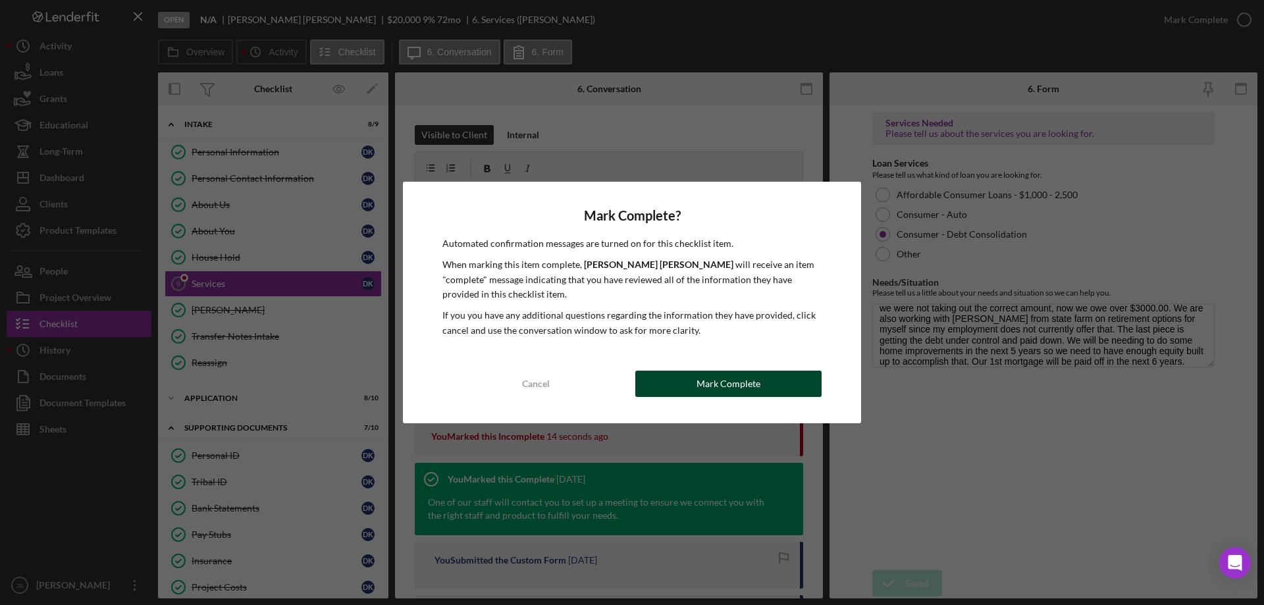
click at [762, 382] on button "Mark Complete" at bounding box center [728, 384] width 186 height 26
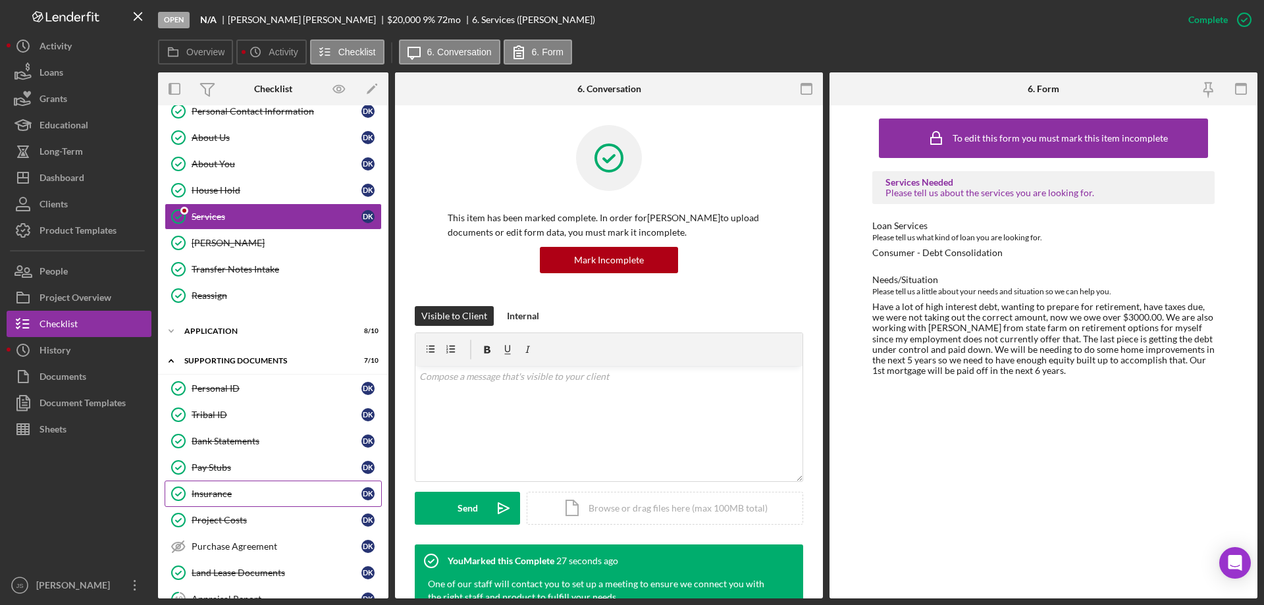
scroll to position [180, 0]
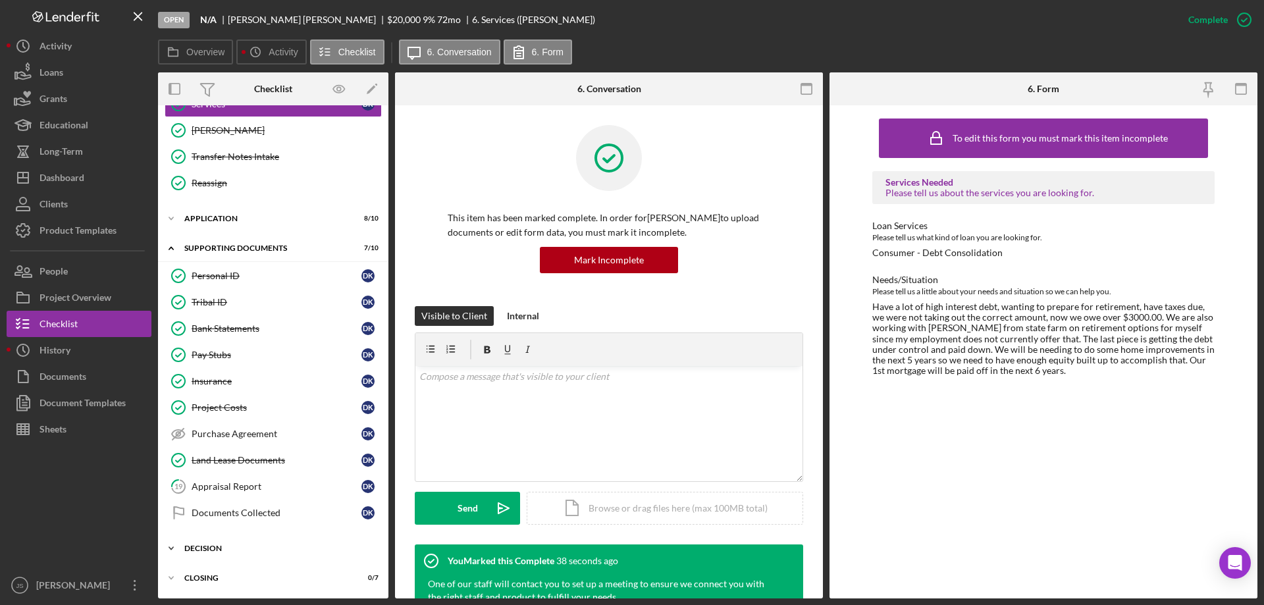
click at [170, 548] on polyline at bounding box center [171, 548] width 4 height 3
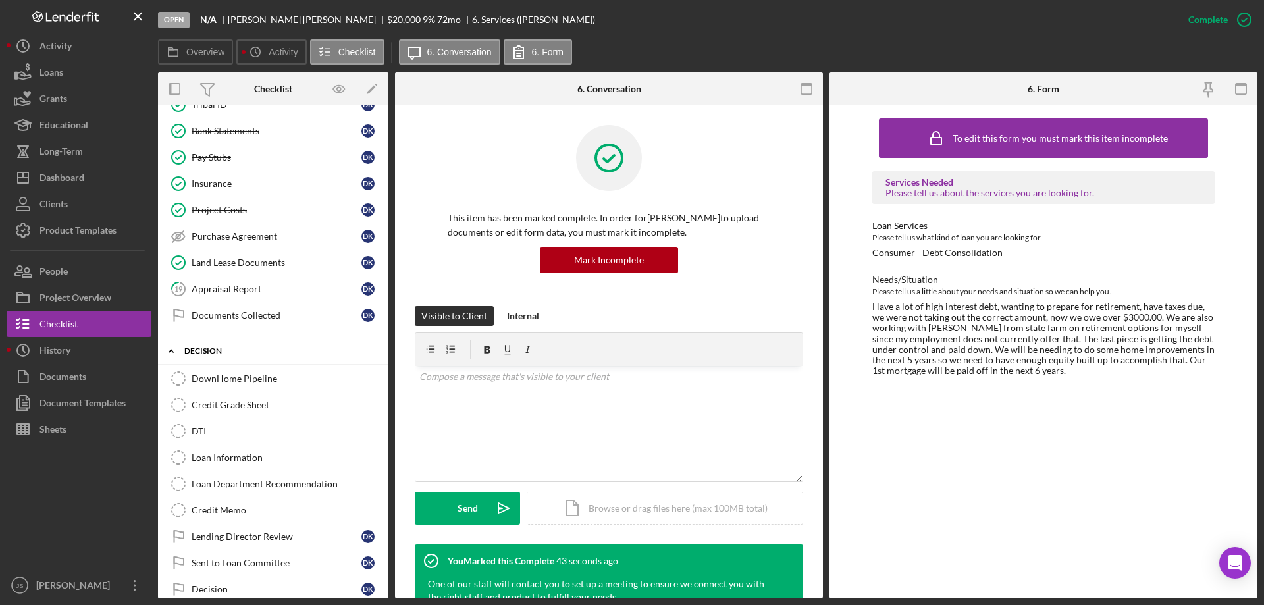
click at [169, 349] on icon "Icon/Expander" at bounding box center [171, 351] width 26 height 26
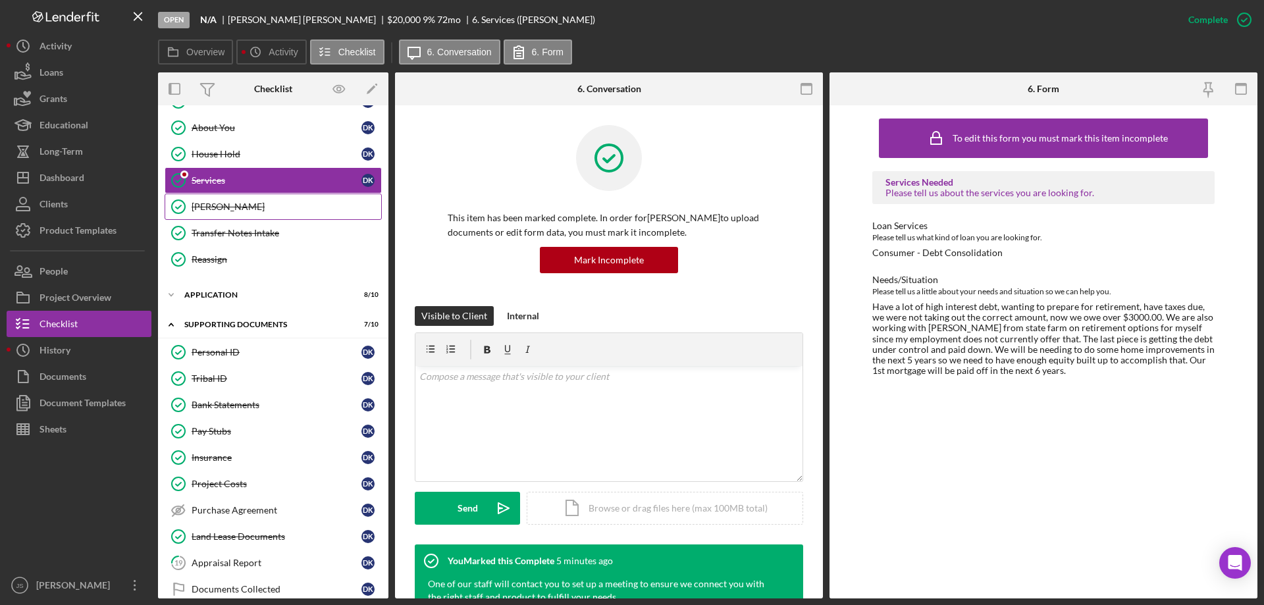
scroll to position [132, 0]
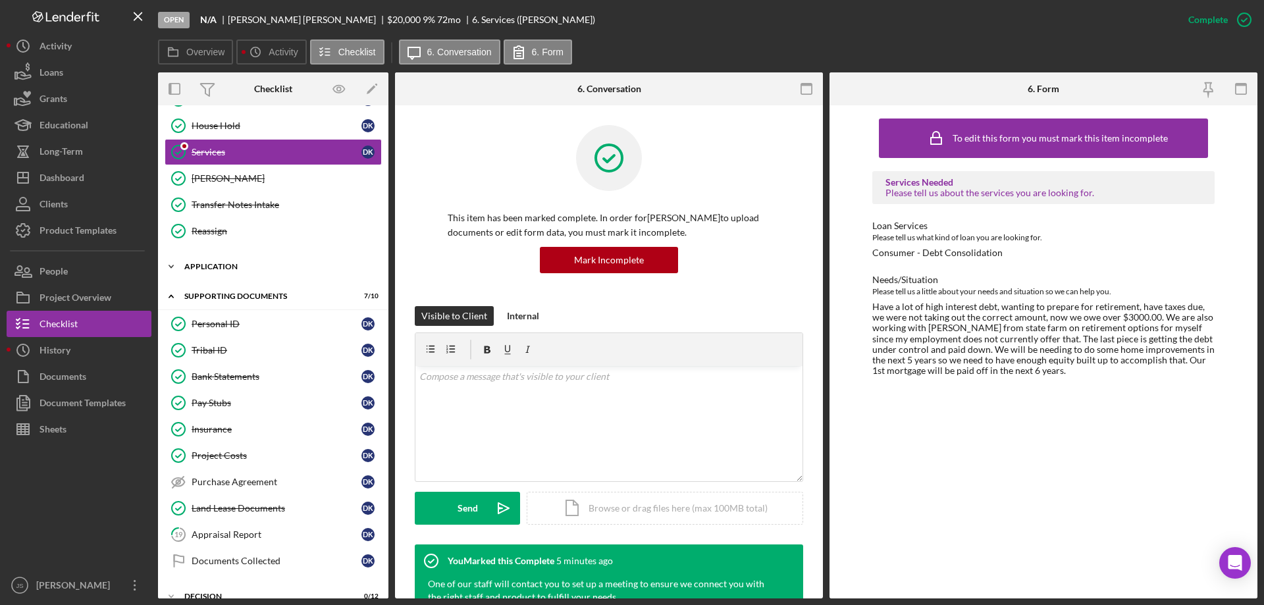
click at [170, 262] on icon "Icon/Expander" at bounding box center [171, 266] width 26 height 26
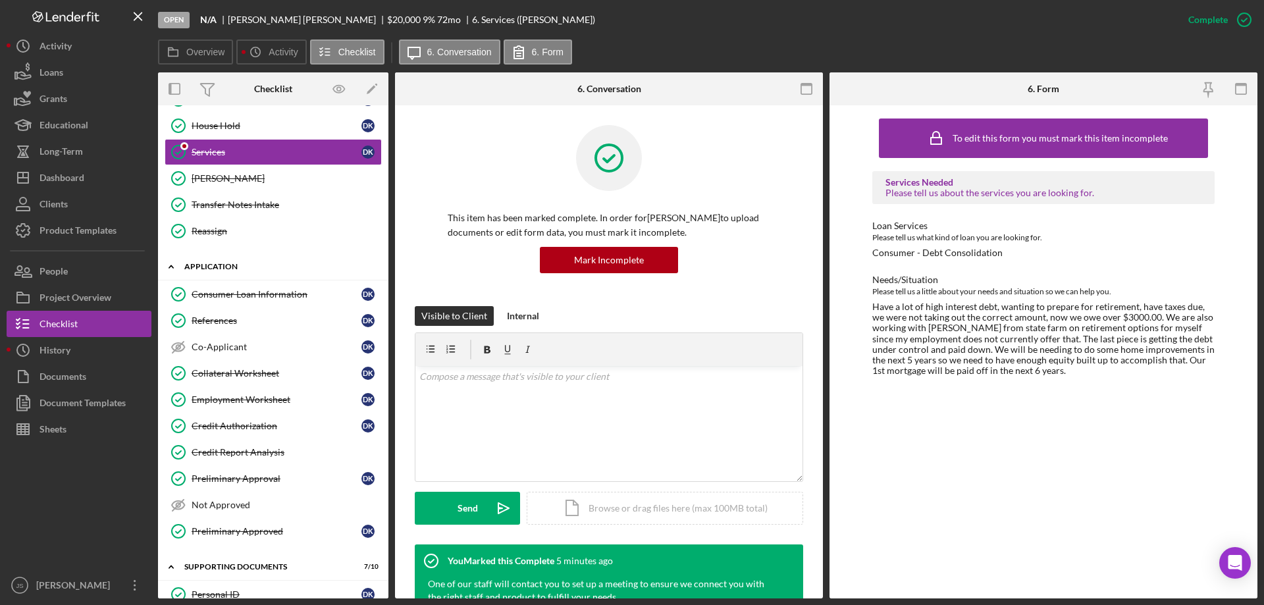
click at [171, 262] on icon "Icon/Expander" at bounding box center [171, 266] width 26 height 26
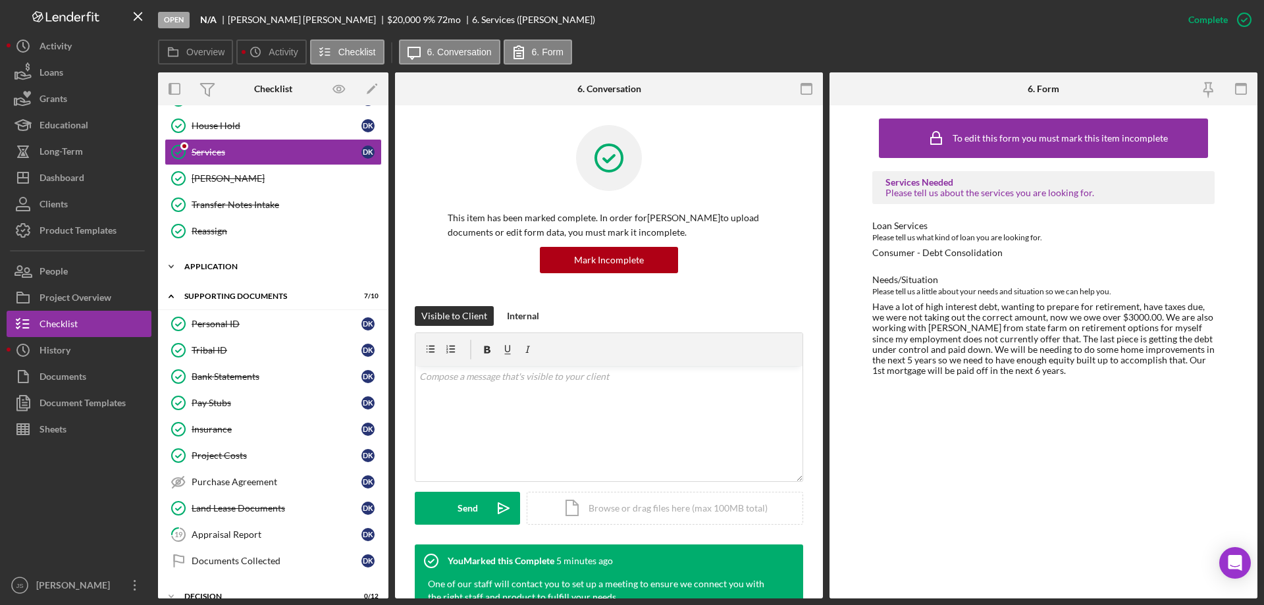
click at [172, 263] on icon "Icon/Expander" at bounding box center [171, 266] width 26 height 26
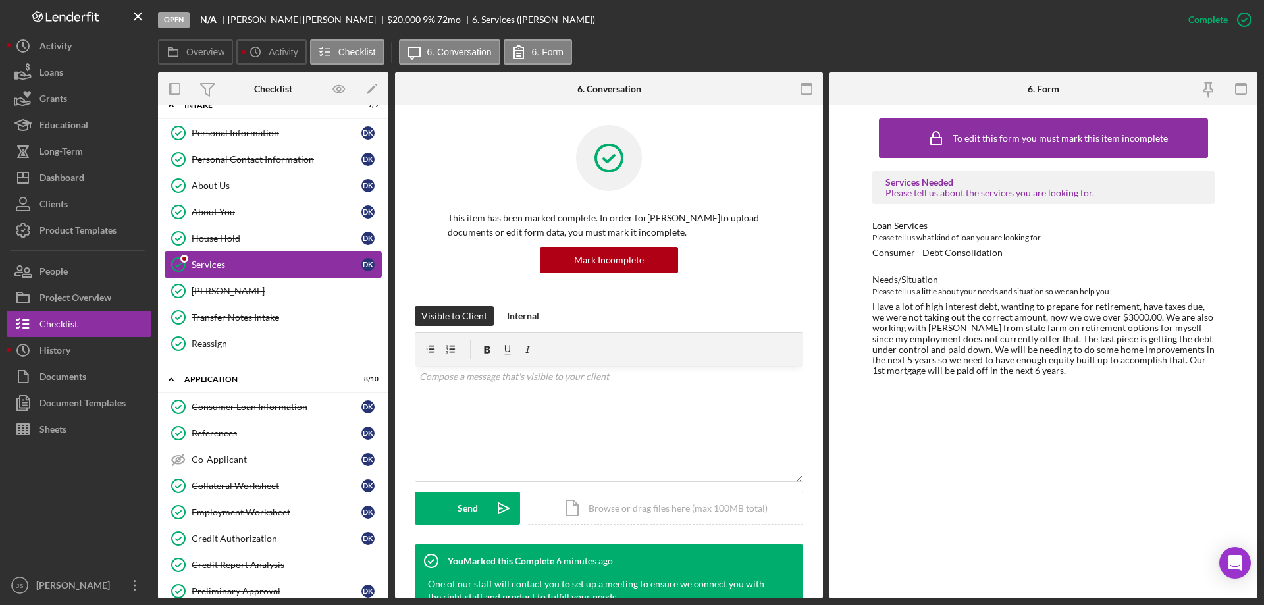
scroll to position [0, 0]
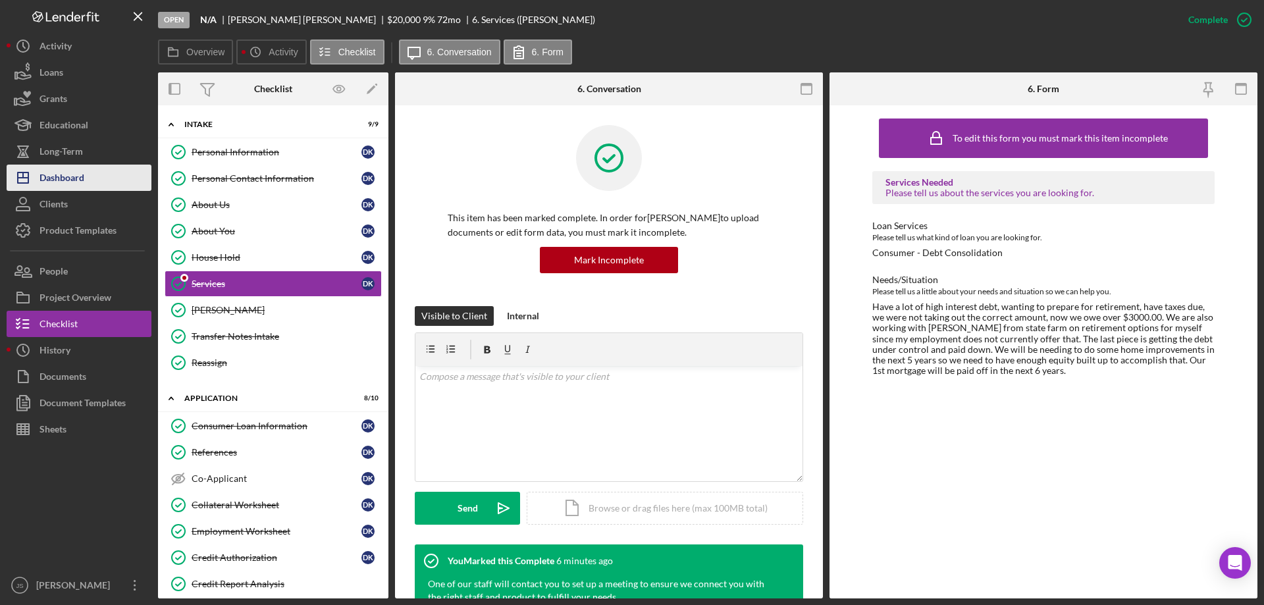
click at [63, 179] on div "Dashboard" at bounding box center [61, 180] width 45 height 30
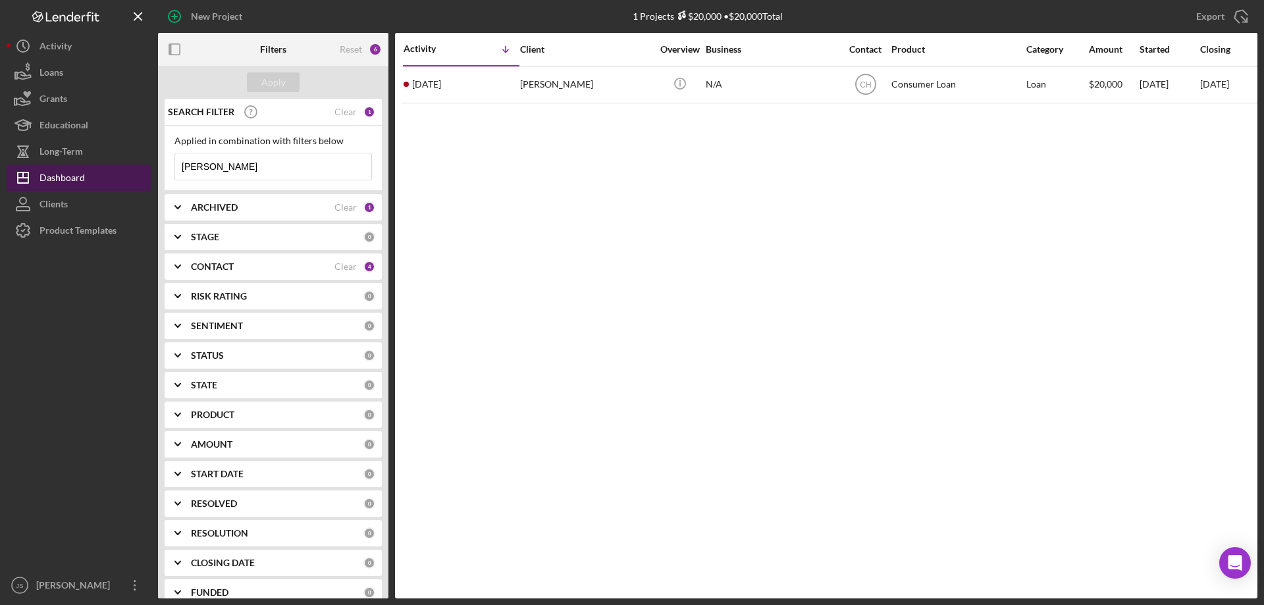
drag, startPoint x: 220, startPoint y: 161, endPoint x: 134, endPoint y: 186, distance: 90.0
click at [140, 191] on div "New Project 1 Projects $20,000 • $20,000 Total [PERSON_NAME] Export Icon/Export…" at bounding box center [632, 299] width 1251 height 598
click at [275, 82] on div "Apply" at bounding box center [273, 82] width 24 height 20
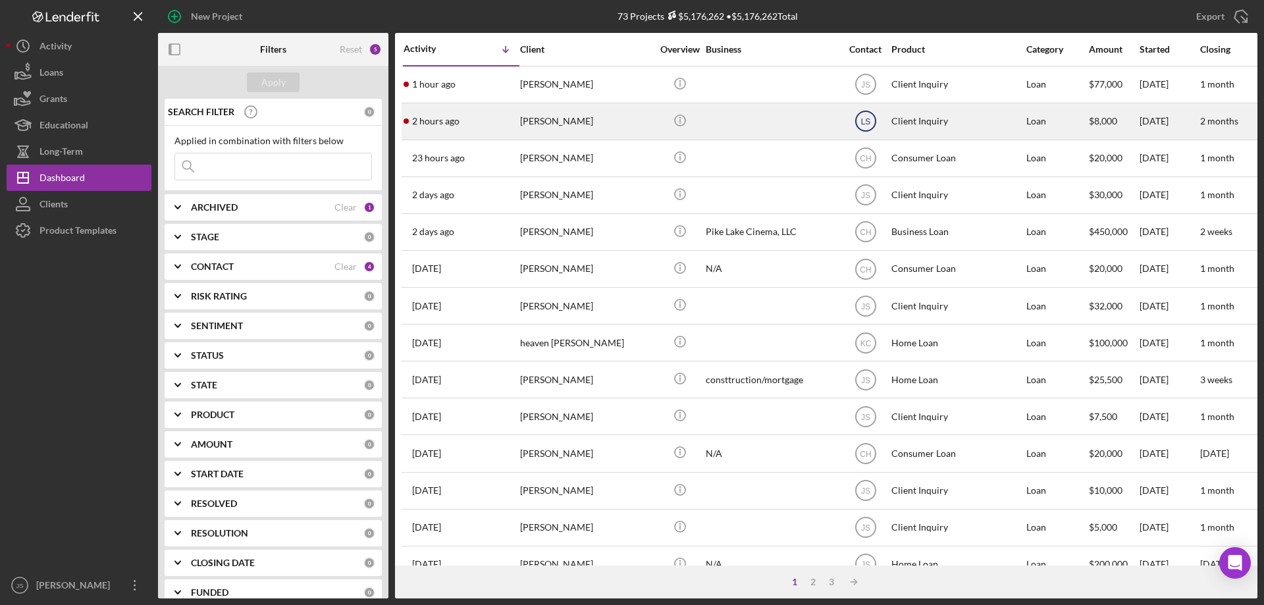
click at [862, 119] on text "LS" at bounding box center [865, 121] width 10 height 9
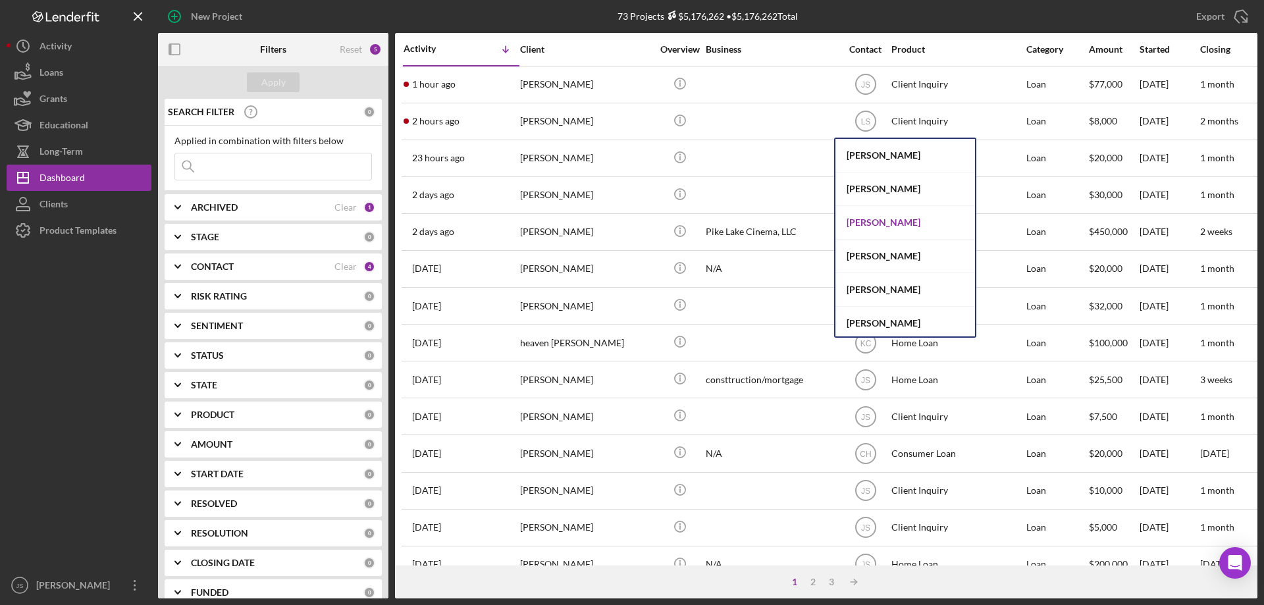
click at [873, 223] on div "[PERSON_NAME]" at bounding box center [905, 223] width 140 height 34
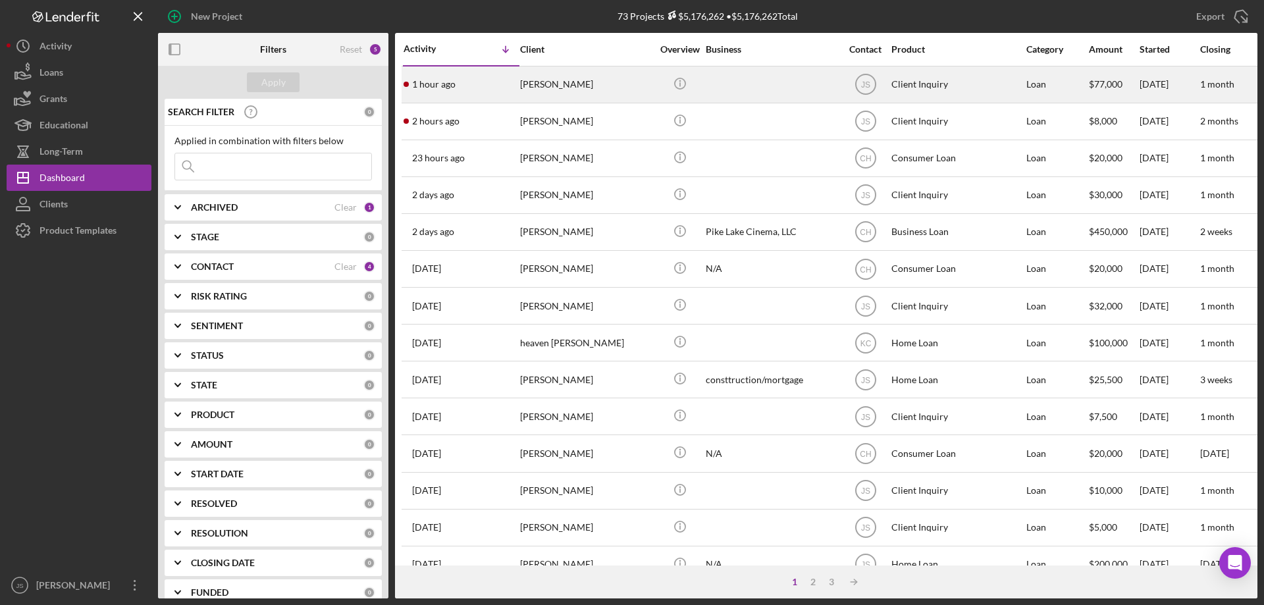
click at [764, 91] on div at bounding box center [772, 84] width 132 height 35
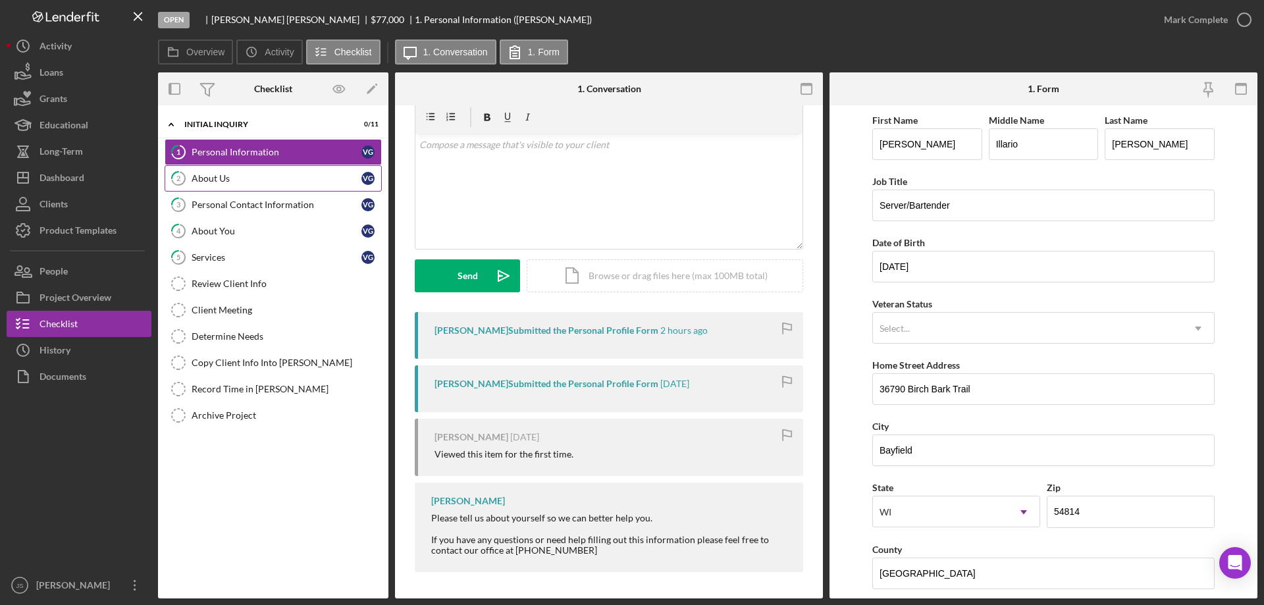
click at [254, 178] on div "About Us" at bounding box center [277, 178] width 170 height 11
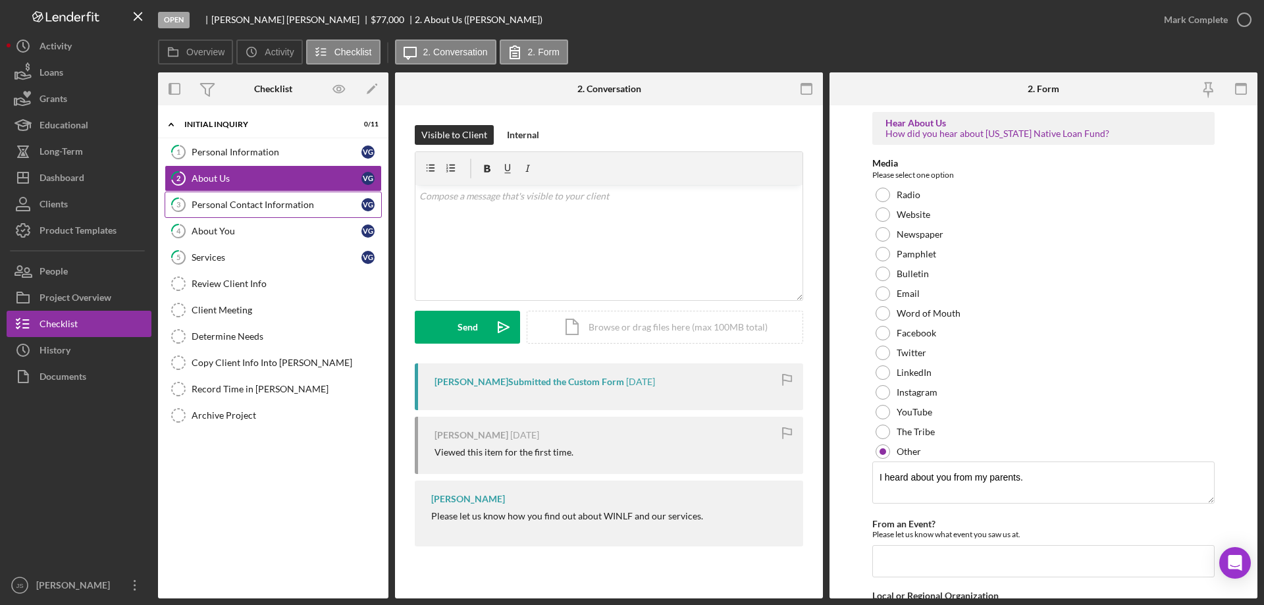
click at [232, 204] on div "Personal Contact Information" at bounding box center [277, 204] width 170 height 11
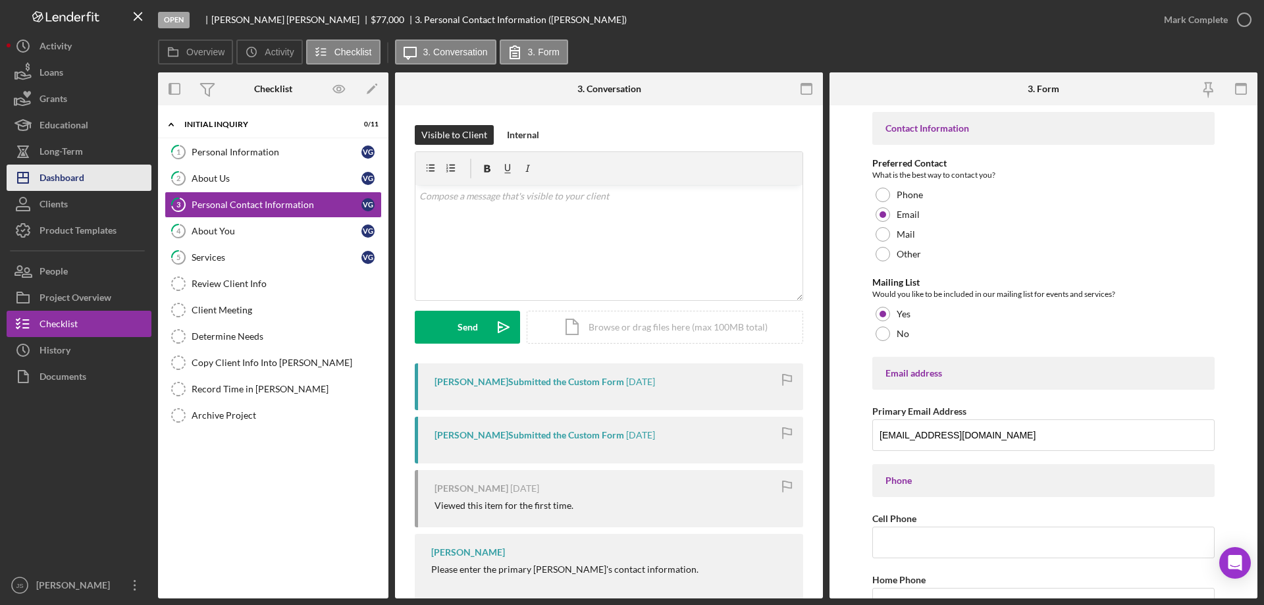
click at [95, 180] on button "Icon/Dashboard Dashboard" at bounding box center [79, 178] width 145 height 26
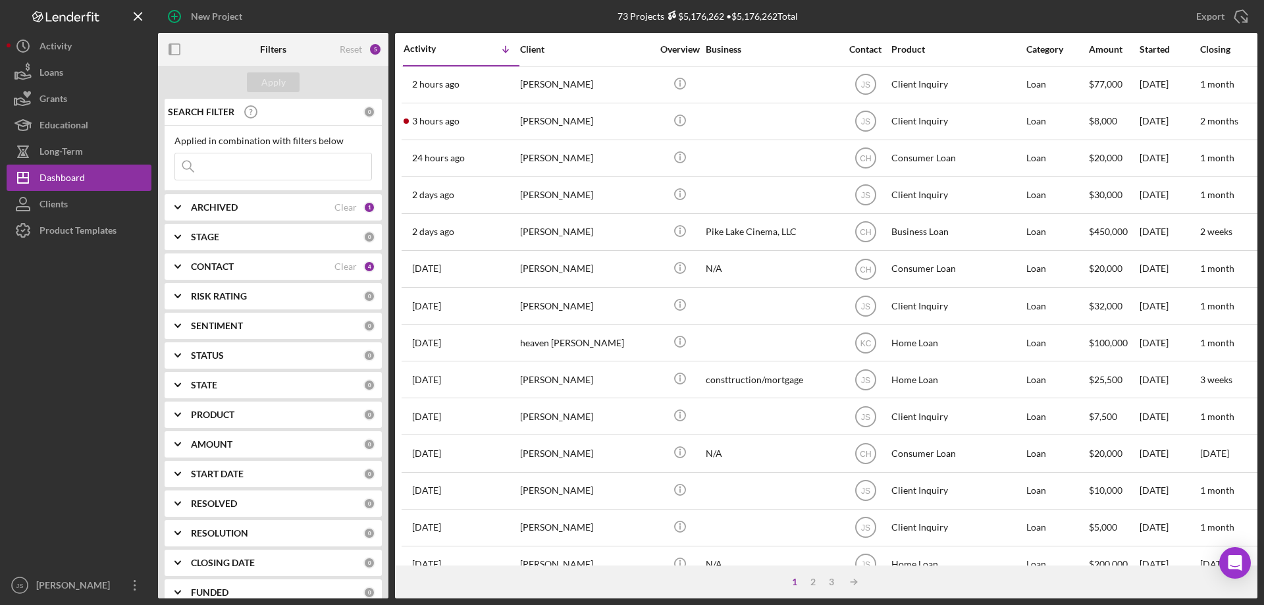
click at [215, 163] on input at bounding box center [273, 166] width 196 height 26
type input "[PERSON_NAME]"
click at [282, 84] on div "Apply" at bounding box center [273, 82] width 24 height 20
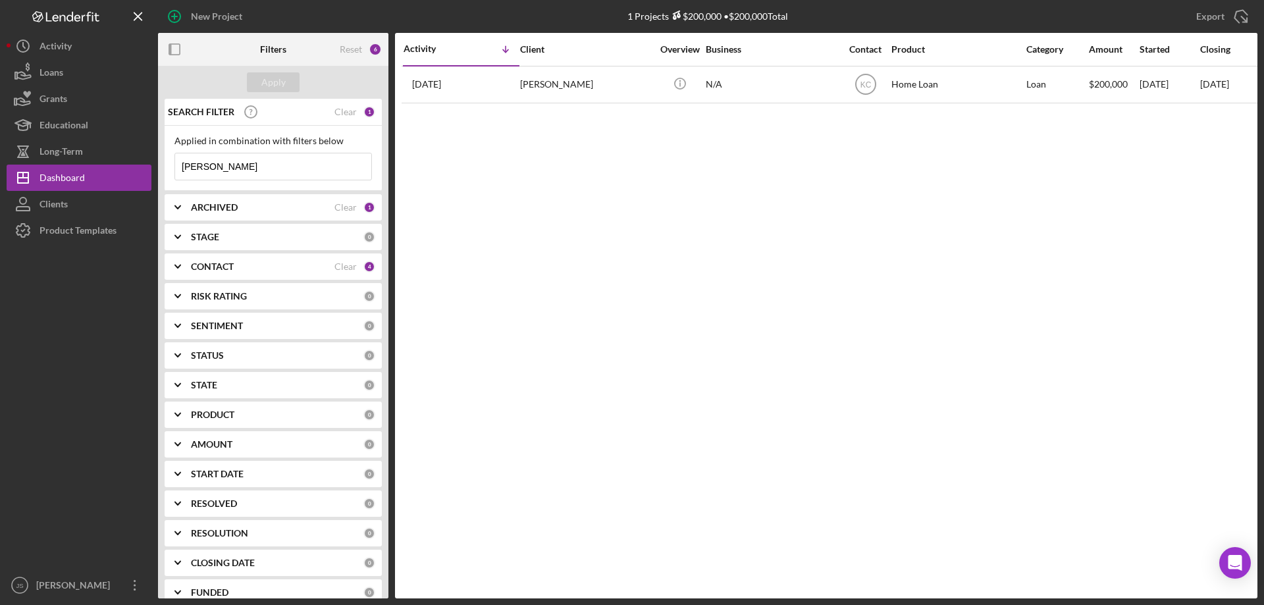
click at [176, 267] on polyline at bounding box center [177, 266] width 5 height 3
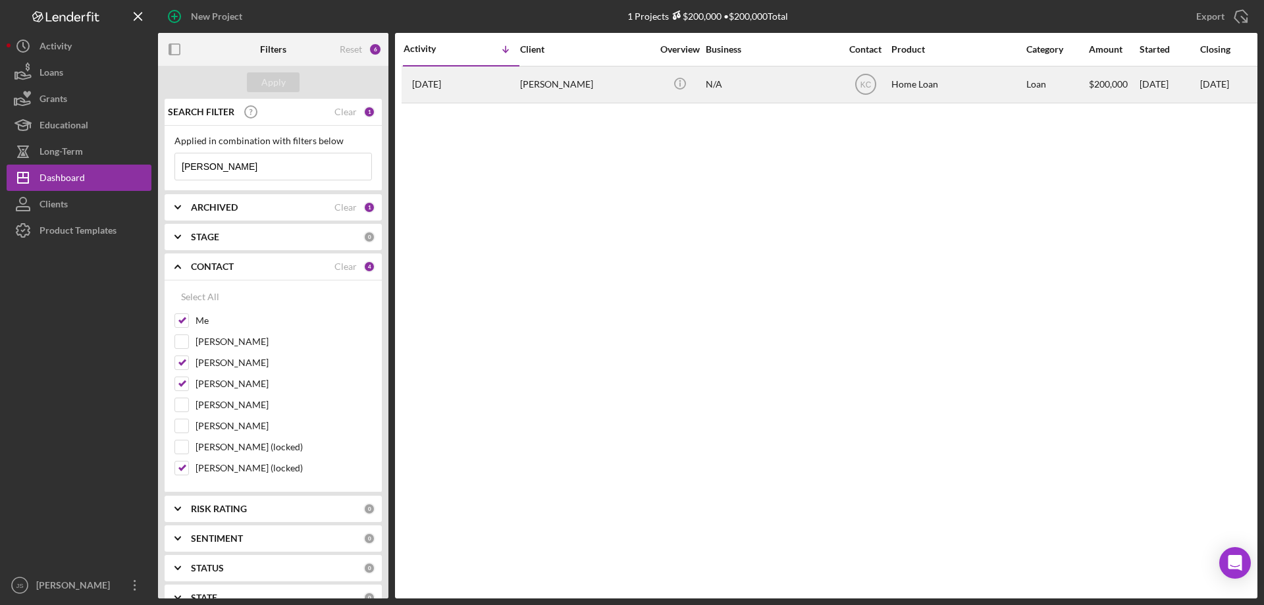
click at [629, 93] on div "[PERSON_NAME]" at bounding box center [586, 84] width 132 height 35
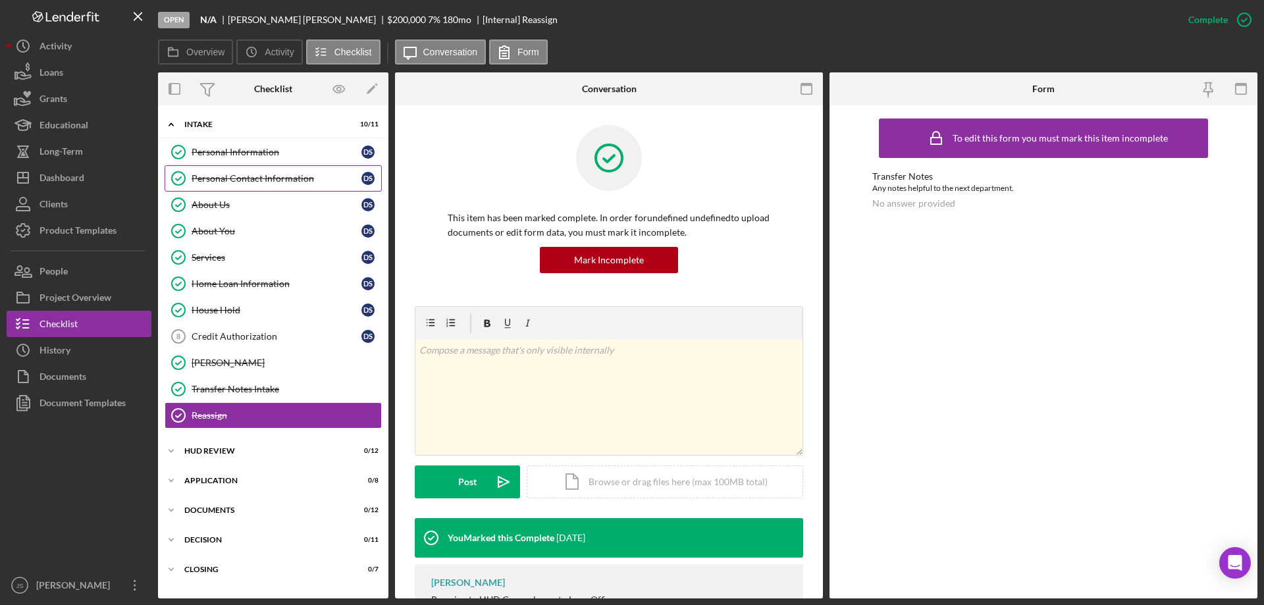
drag, startPoint x: 215, startPoint y: 180, endPoint x: 211, endPoint y: 174, distance: 7.1
click at [215, 180] on div "Personal Contact Information" at bounding box center [277, 178] width 170 height 11
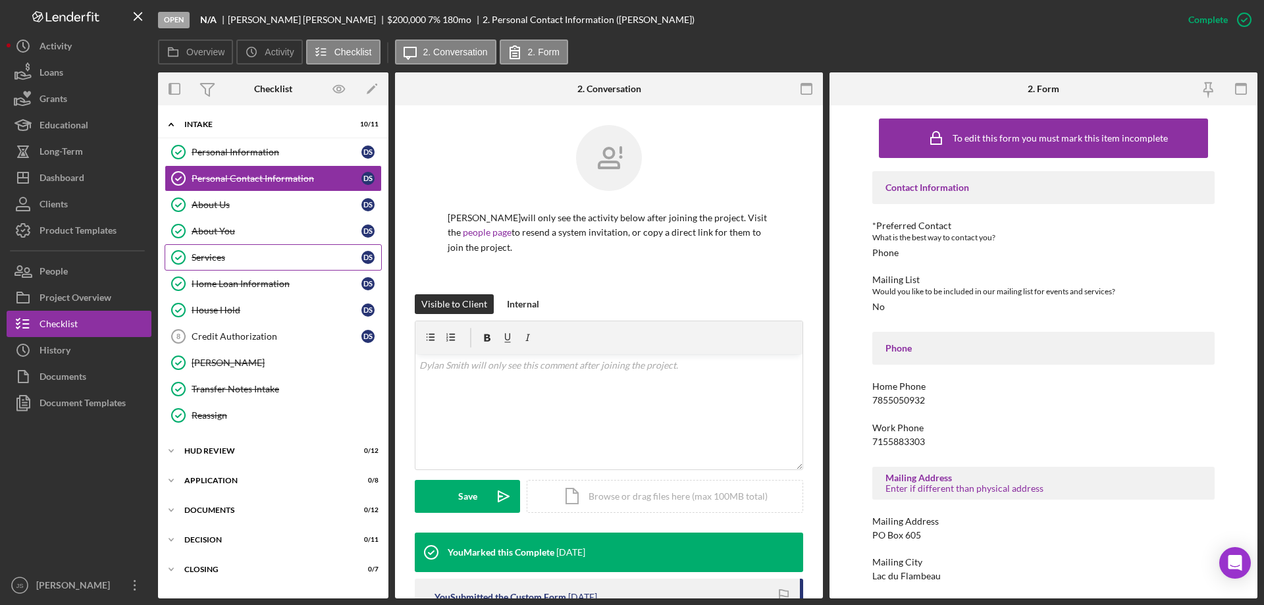
click at [264, 248] on link "Services Services D S" at bounding box center [273, 257] width 217 height 26
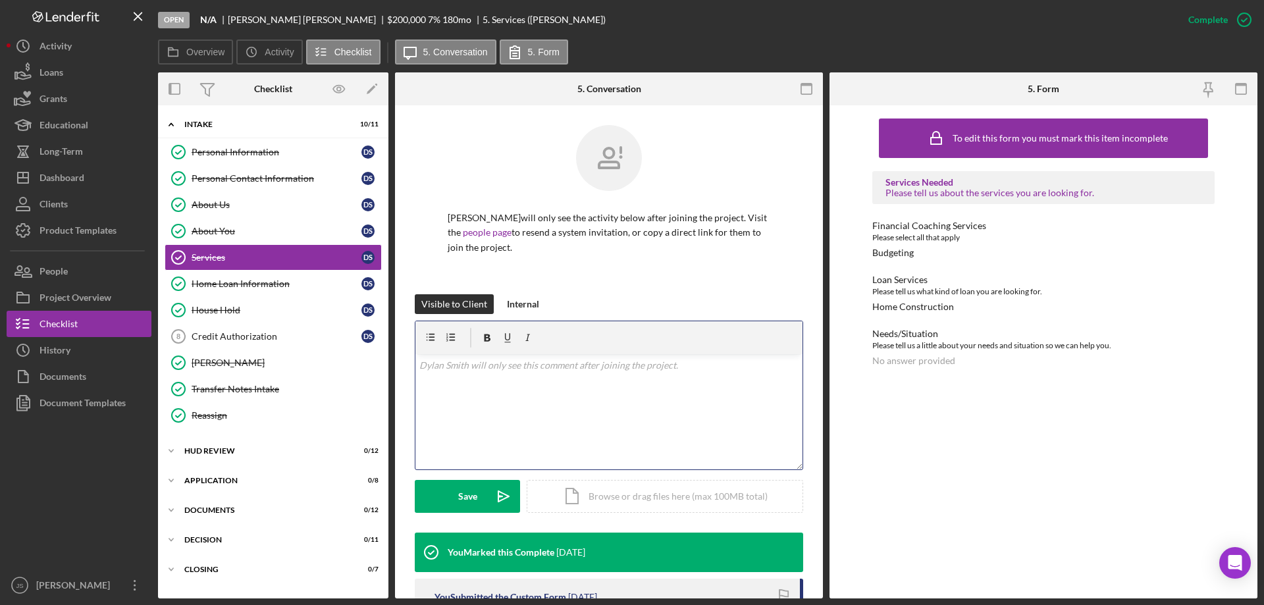
click at [483, 403] on div "v Color teal Color pink Remove color Add row above Add row below Add column bef…" at bounding box center [608, 411] width 387 height 115
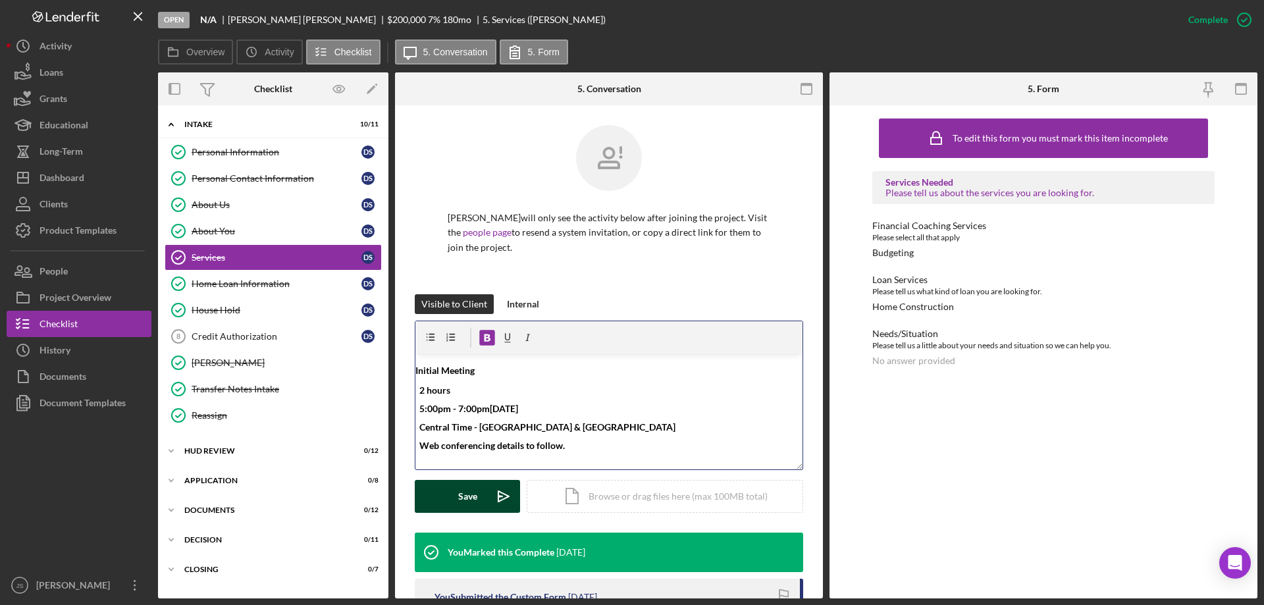
click at [460, 494] on div "Save" at bounding box center [467, 496] width 19 height 33
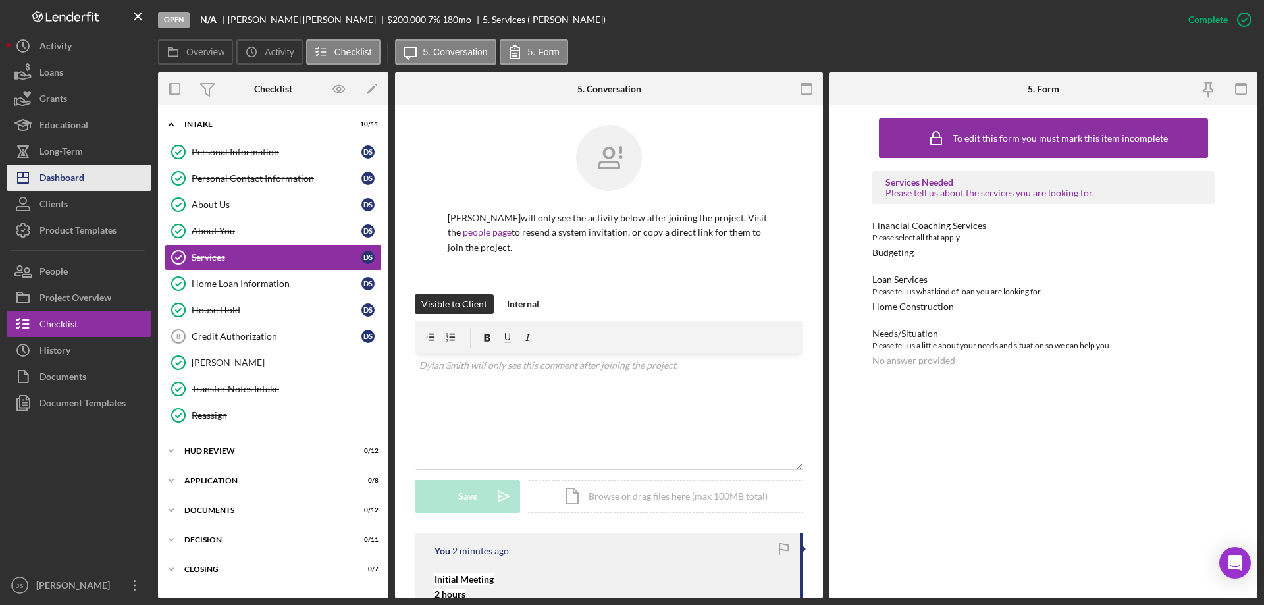
click at [61, 175] on div "Dashboard" at bounding box center [61, 180] width 45 height 30
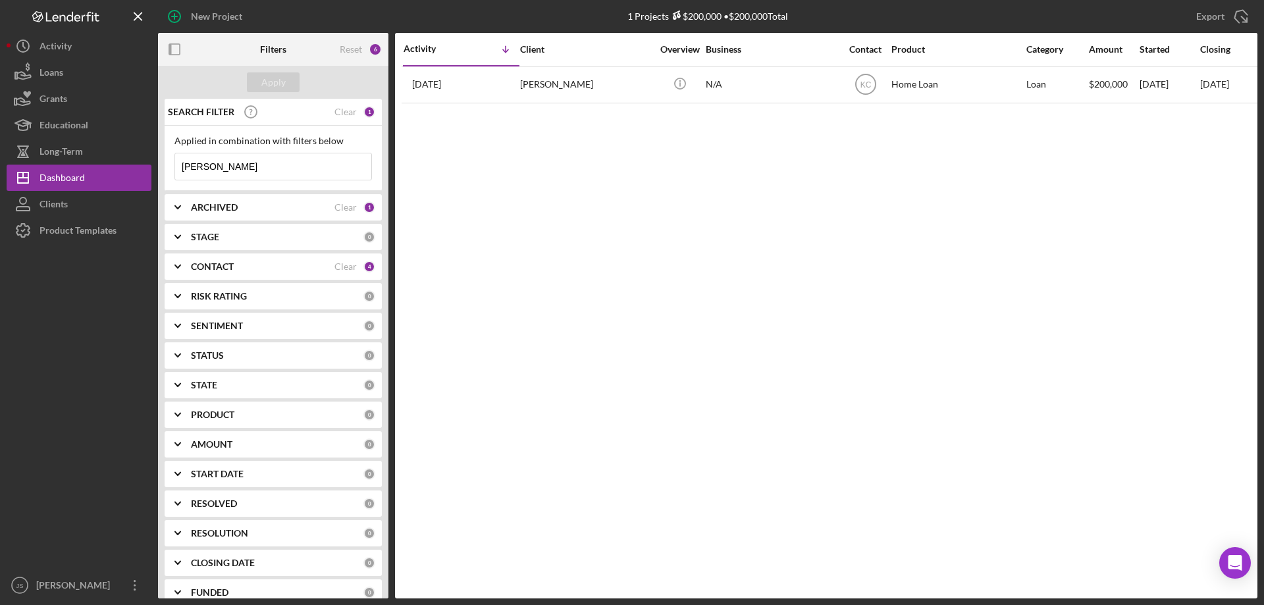
click at [178, 265] on icon "Icon/Expander" at bounding box center [177, 266] width 33 height 33
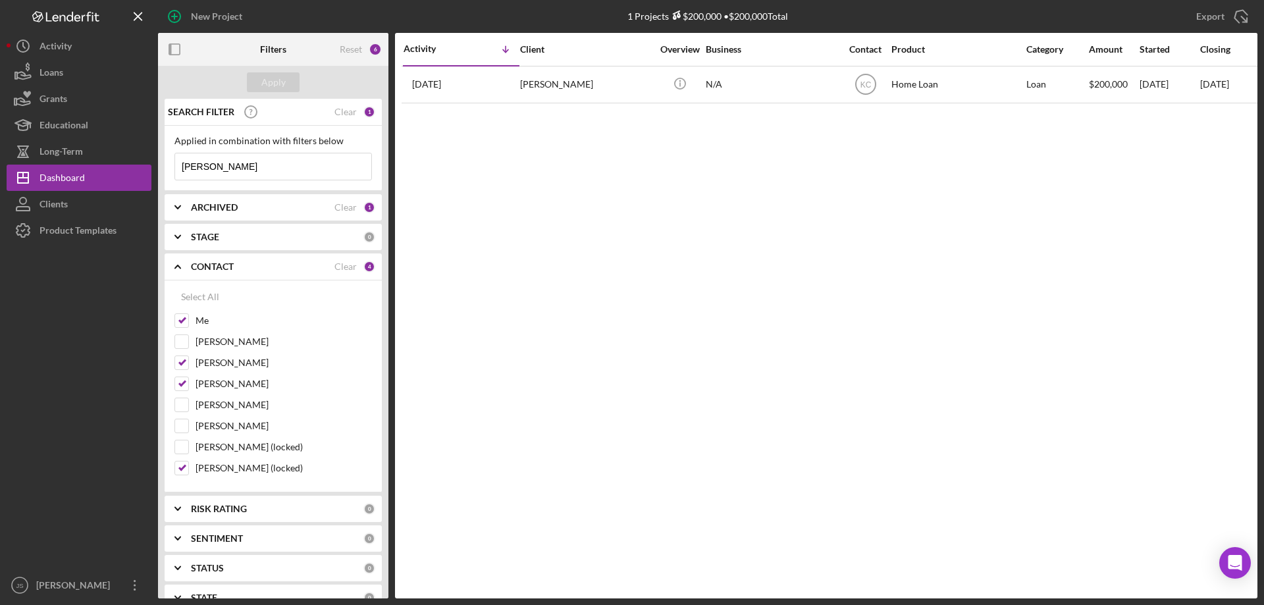
click at [178, 204] on icon "Icon/Expander" at bounding box center [177, 207] width 33 height 33
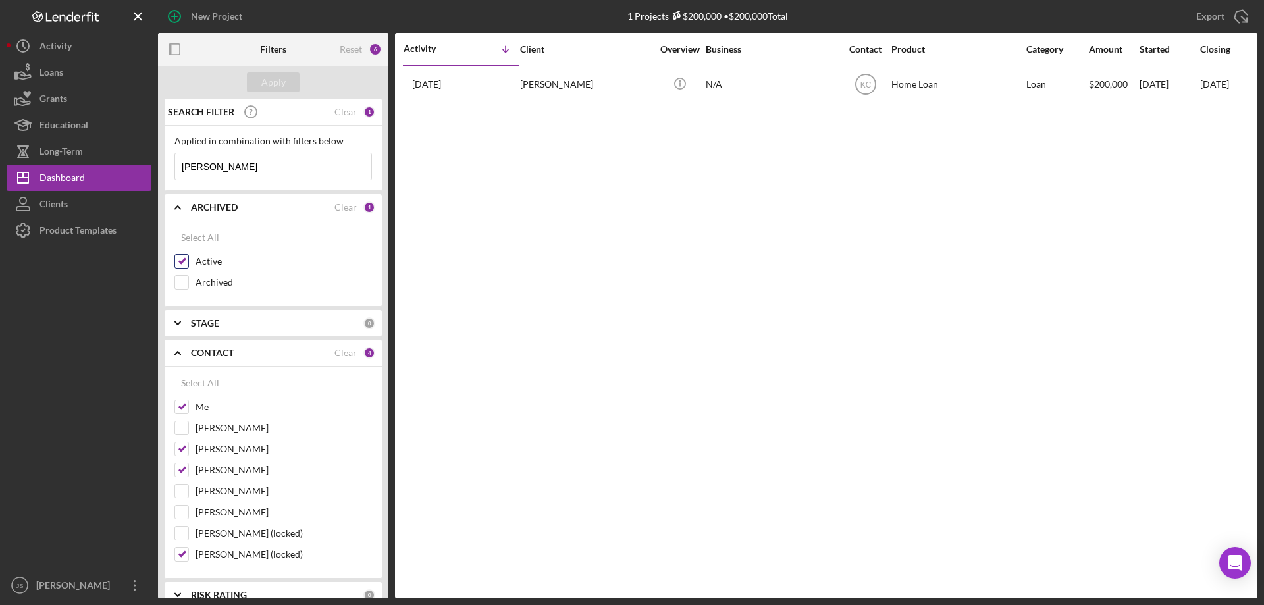
click at [183, 282] on input "Archived" at bounding box center [181, 282] width 13 height 13
checkbox input "true"
click at [278, 79] on div "Apply" at bounding box center [273, 82] width 24 height 20
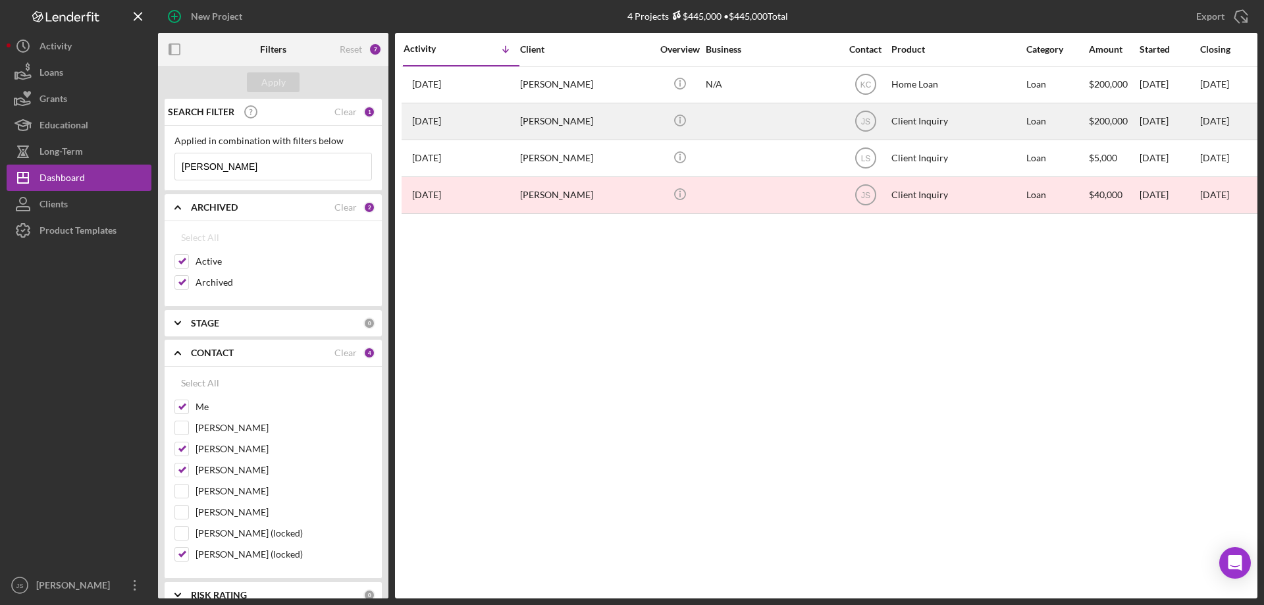
click at [755, 120] on div at bounding box center [772, 121] width 132 height 35
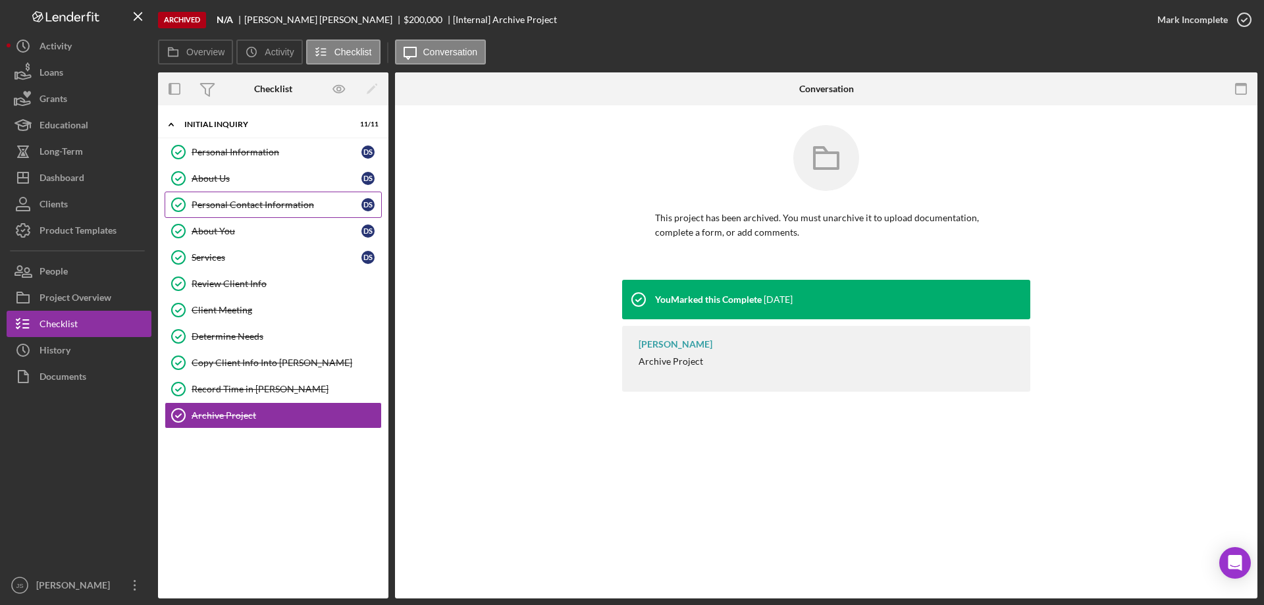
click at [274, 205] on div "Personal Contact Information" at bounding box center [277, 204] width 170 height 11
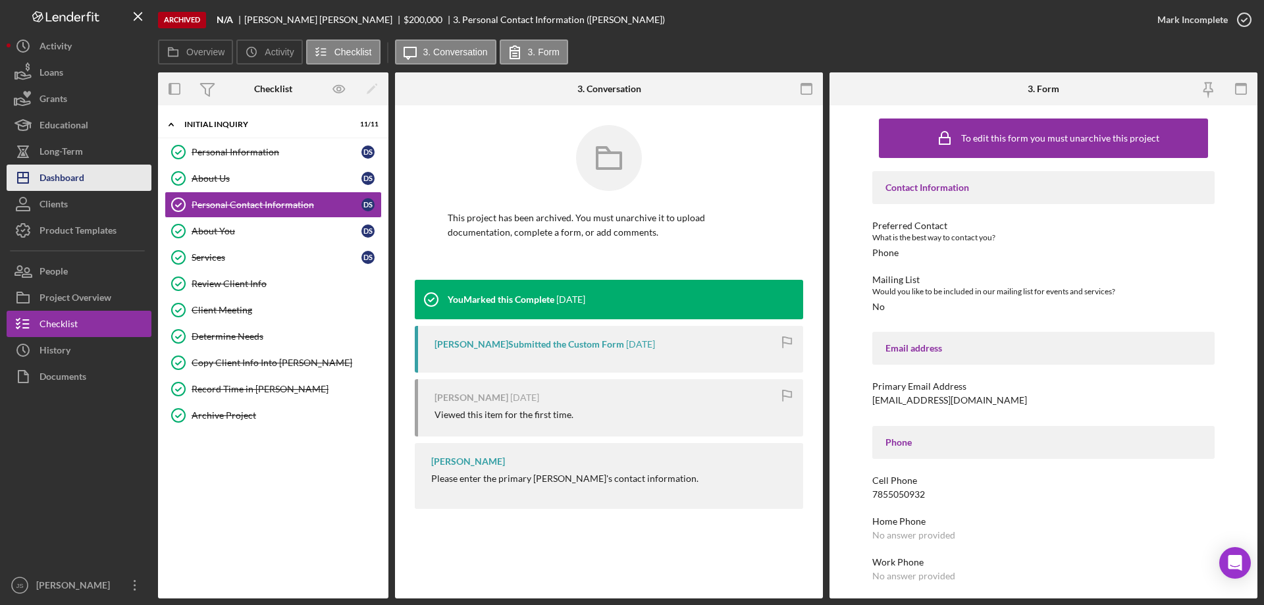
click at [61, 176] on div "Dashboard" at bounding box center [61, 180] width 45 height 30
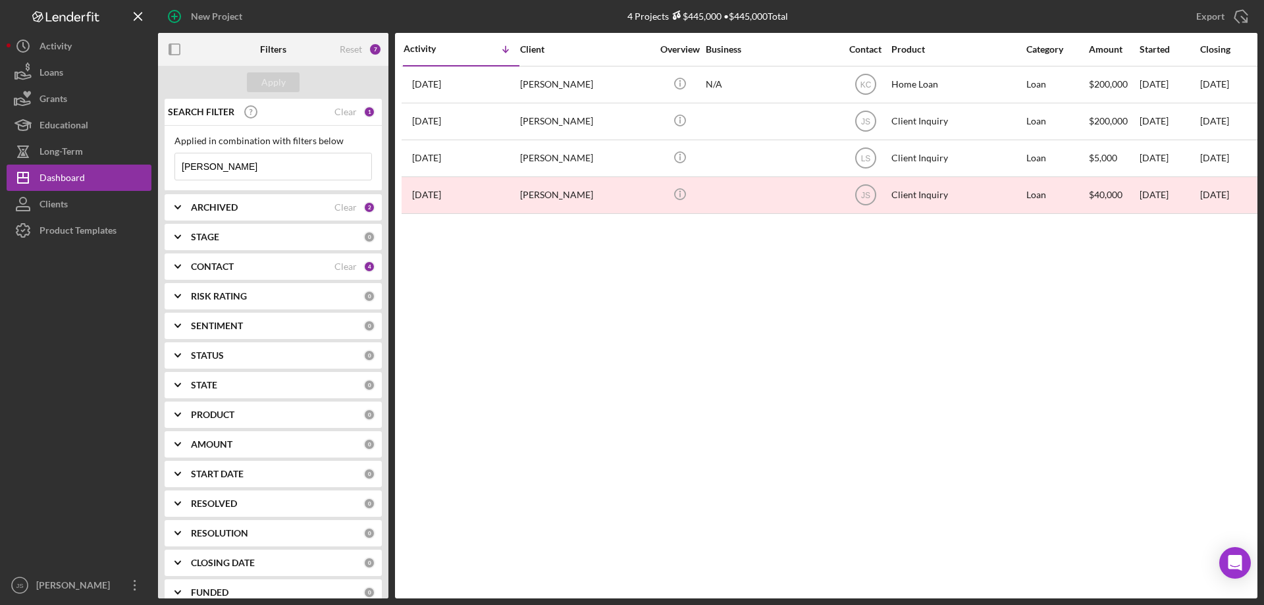
click at [176, 207] on polyline at bounding box center [177, 207] width 5 height 3
click at [184, 278] on input "Archived" at bounding box center [181, 282] width 13 height 13
checkbox input "false"
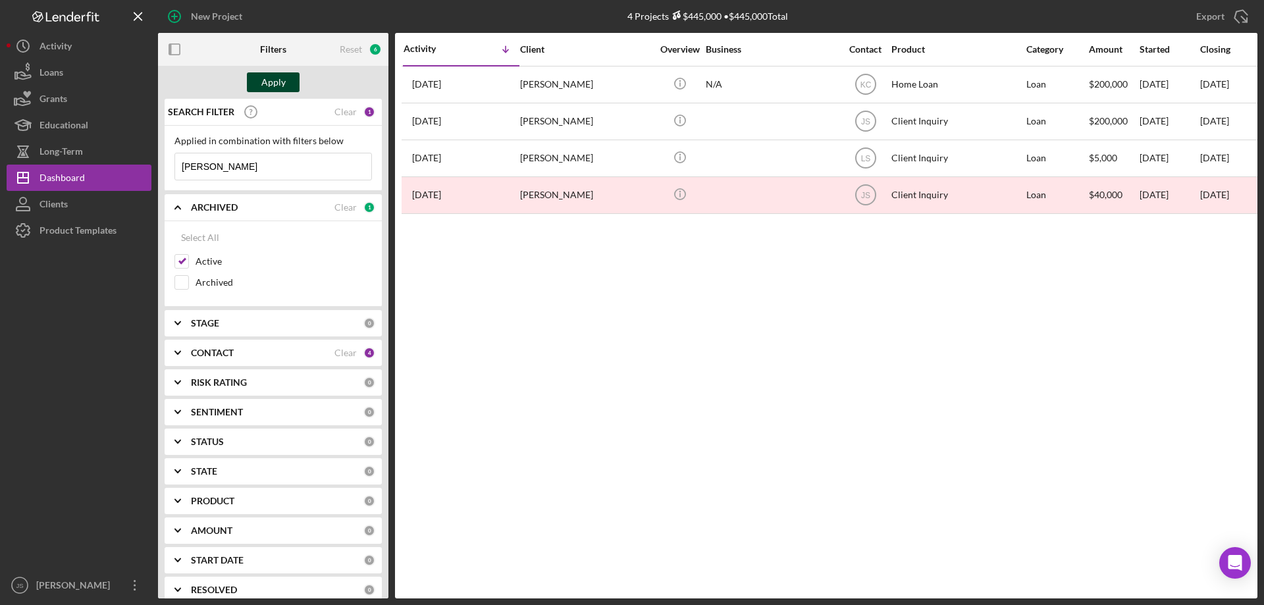
click at [277, 80] on div "Apply" at bounding box center [273, 82] width 24 height 20
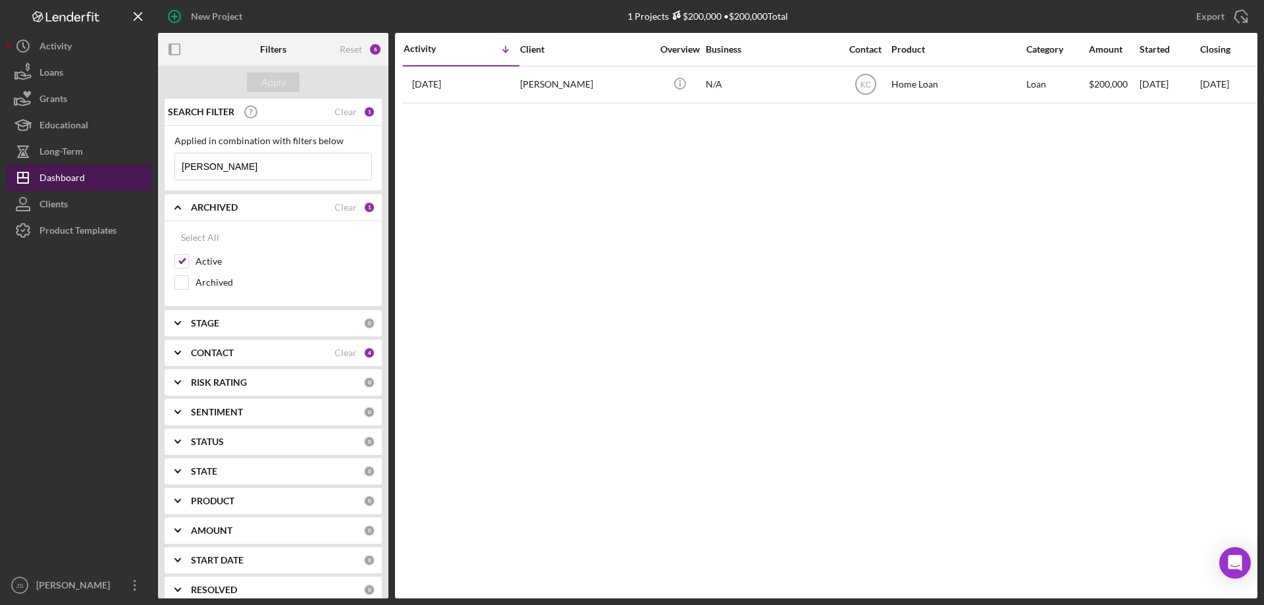
drag, startPoint x: 217, startPoint y: 166, endPoint x: 126, endPoint y: 174, distance: 91.8
click at [126, 174] on div "New Project 1 Projects $200,000 • $200,000 Total dylan Export Icon/Export Filte…" at bounding box center [632, 299] width 1251 height 598
click at [280, 86] on div "Apply" at bounding box center [273, 82] width 24 height 20
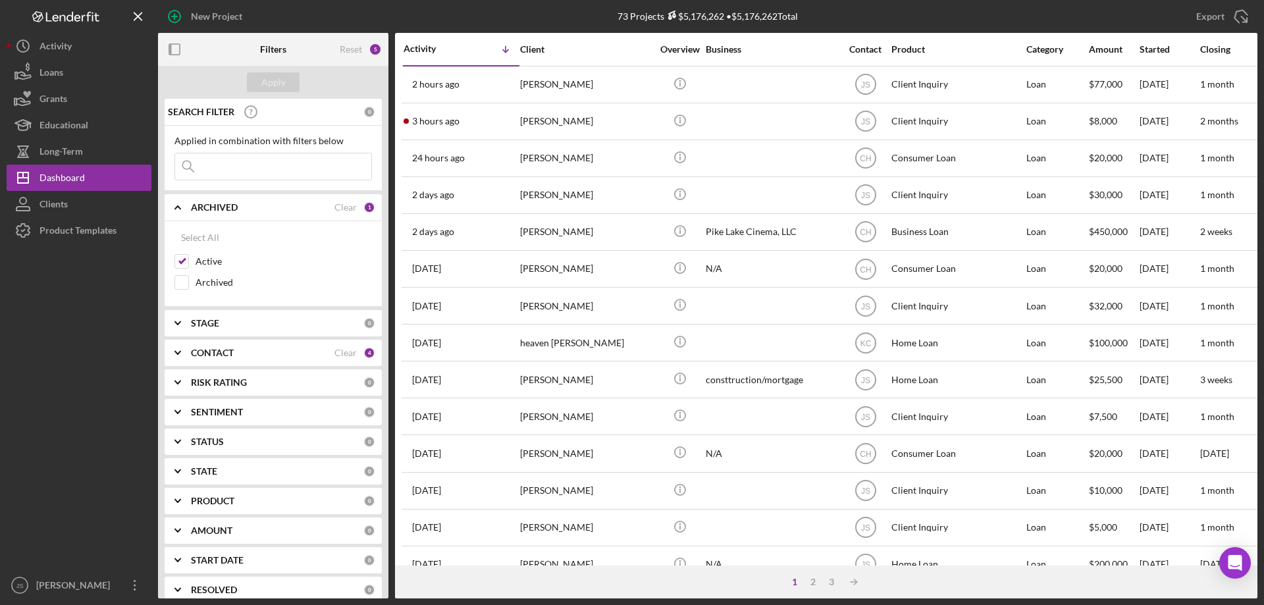
drag, startPoint x: 178, startPoint y: 207, endPoint x: 177, endPoint y: 214, distance: 6.7
click at [178, 208] on icon "Icon/Expander" at bounding box center [177, 207] width 33 height 33
click at [178, 267] on polyline at bounding box center [177, 266] width 5 height 3
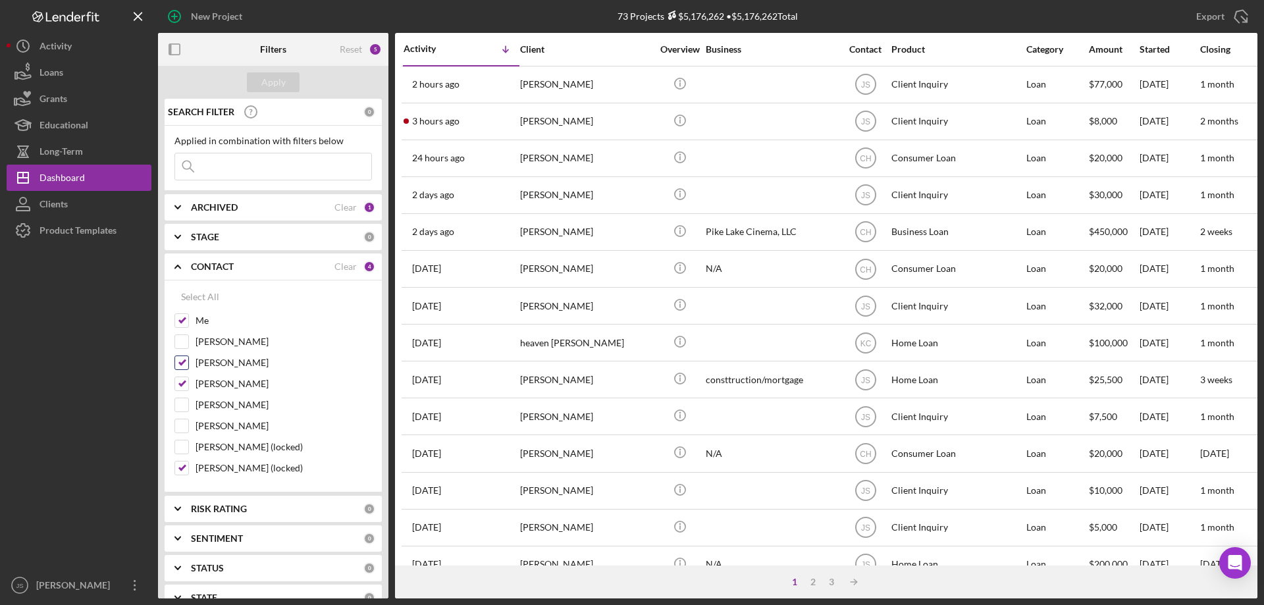
click at [182, 360] on input "[PERSON_NAME]" at bounding box center [181, 362] width 13 height 13
checkbox input "false"
click at [178, 265] on icon "Icon/Expander" at bounding box center [177, 266] width 33 height 33
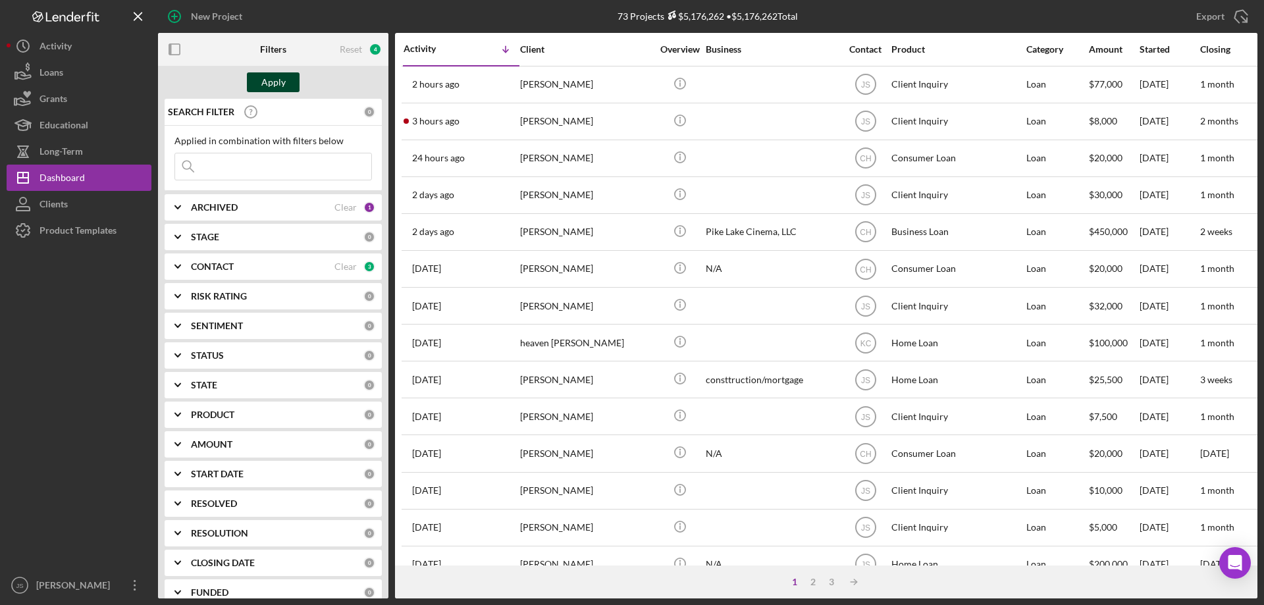
click at [265, 81] on div "Apply" at bounding box center [273, 82] width 24 height 20
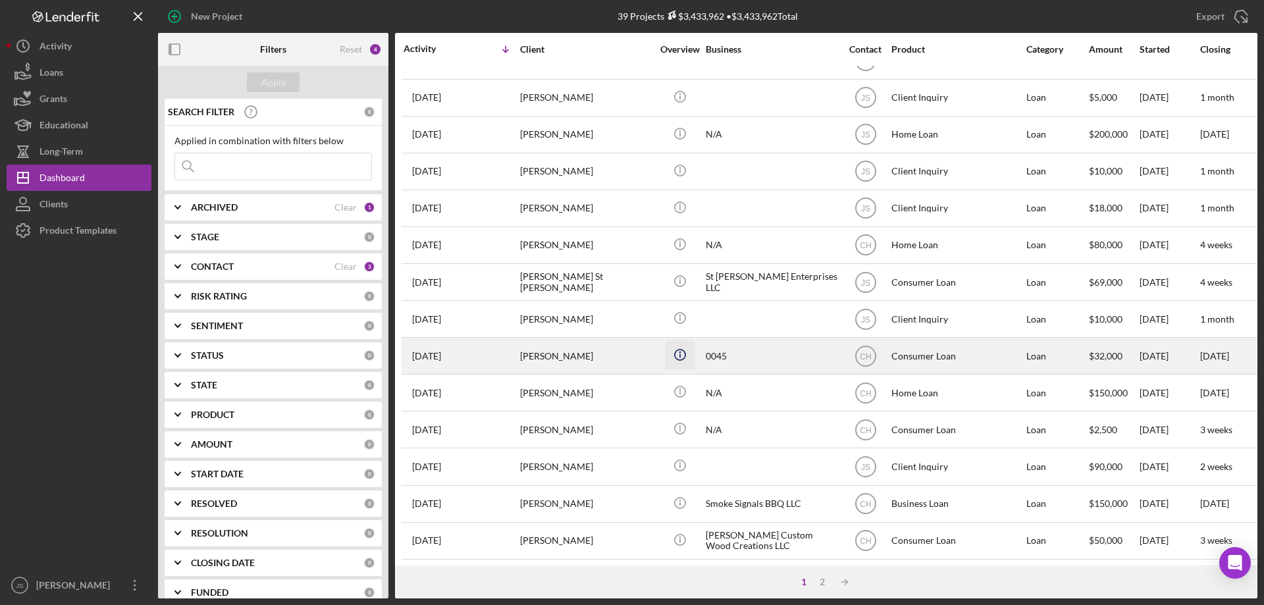
scroll to position [440, 0]
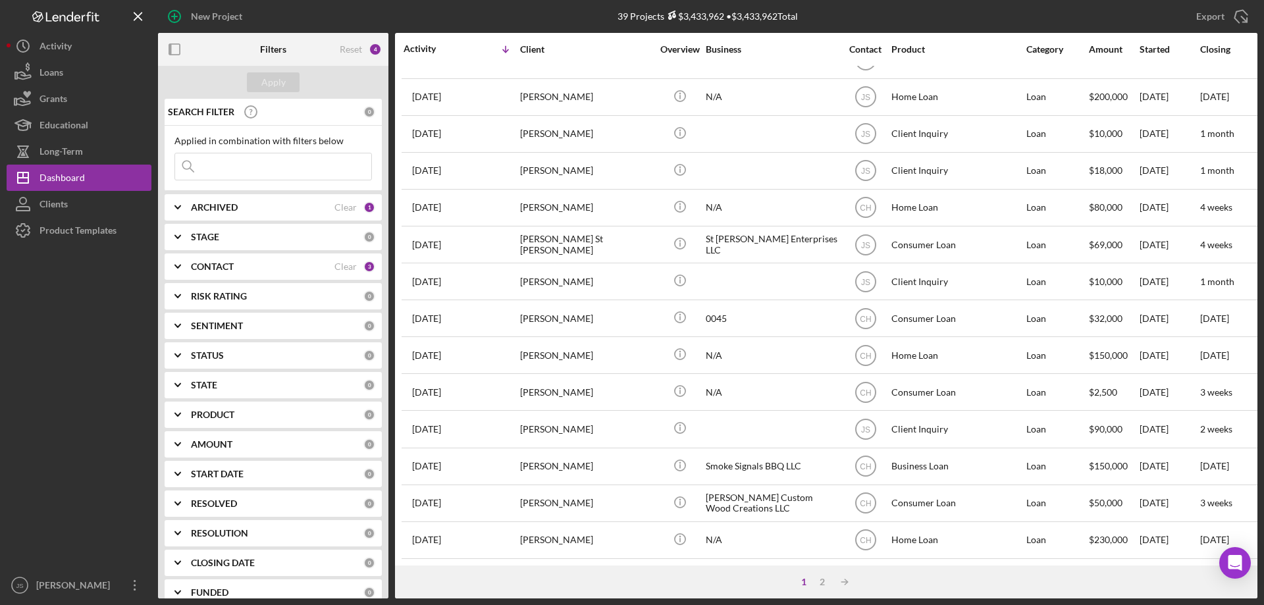
click at [217, 165] on input at bounding box center [273, 166] width 196 height 26
click at [306, 159] on input at bounding box center [273, 166] width 196 height 26
click at [65, 323] on div at bounding box center [79, 408] width 145 height 329
